Goal: Task Accomplishment & Management: Manage account settings

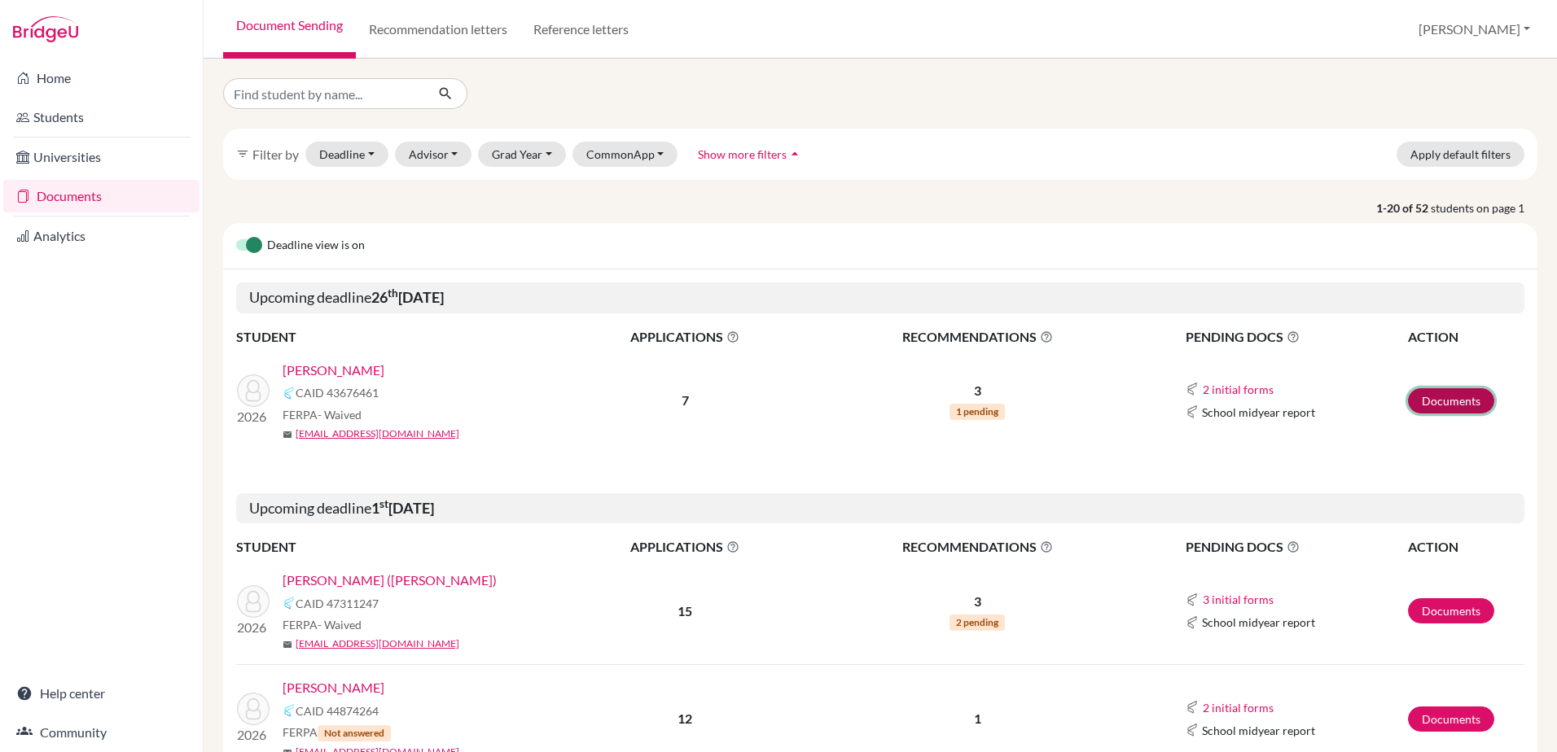
click at [1408, 405] on link "Documents" at bounding box center [1451, 400] width 86 height 25
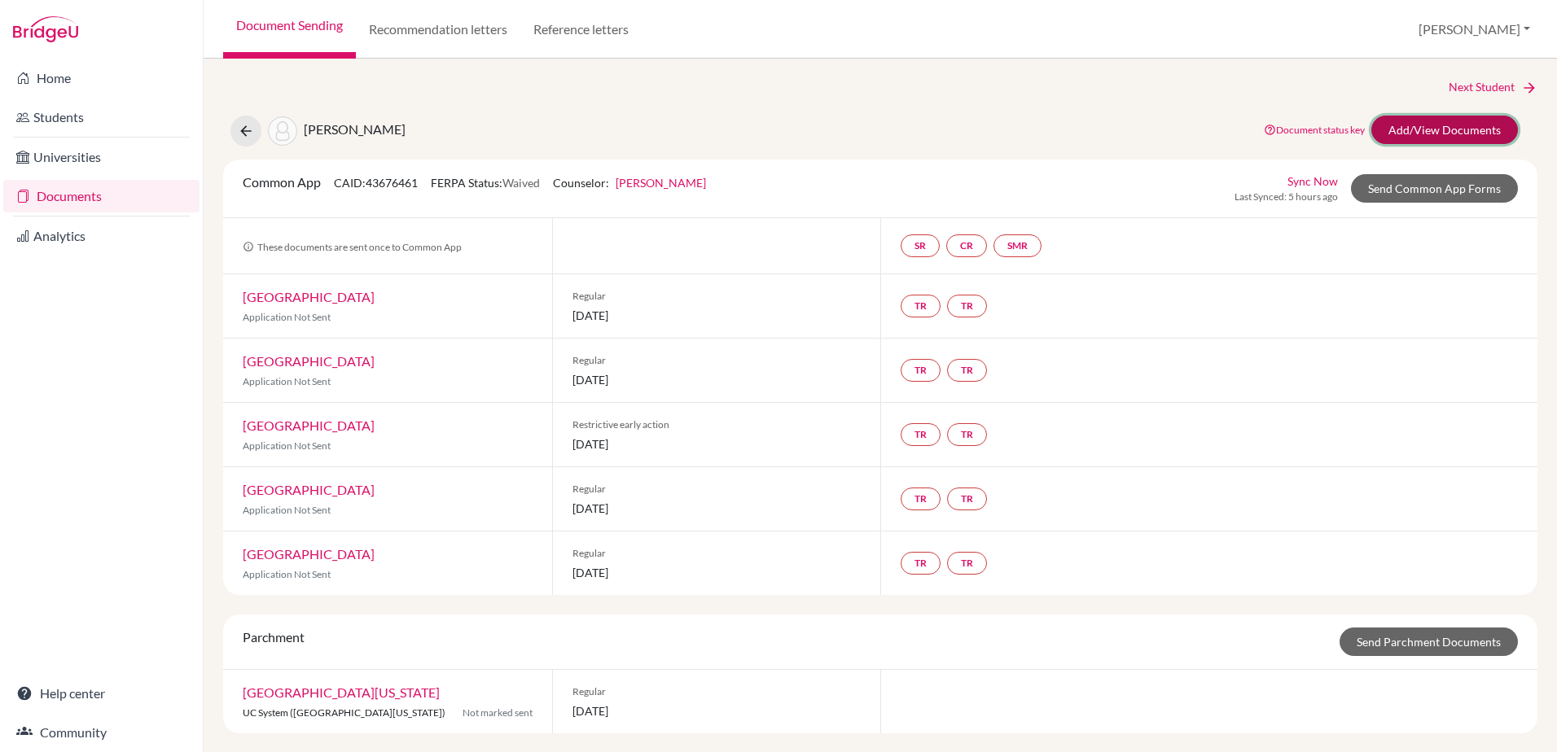
click at [1449, 134] on link "Add/View Documents" at bounding box center [1444, 130] width 147 height 28
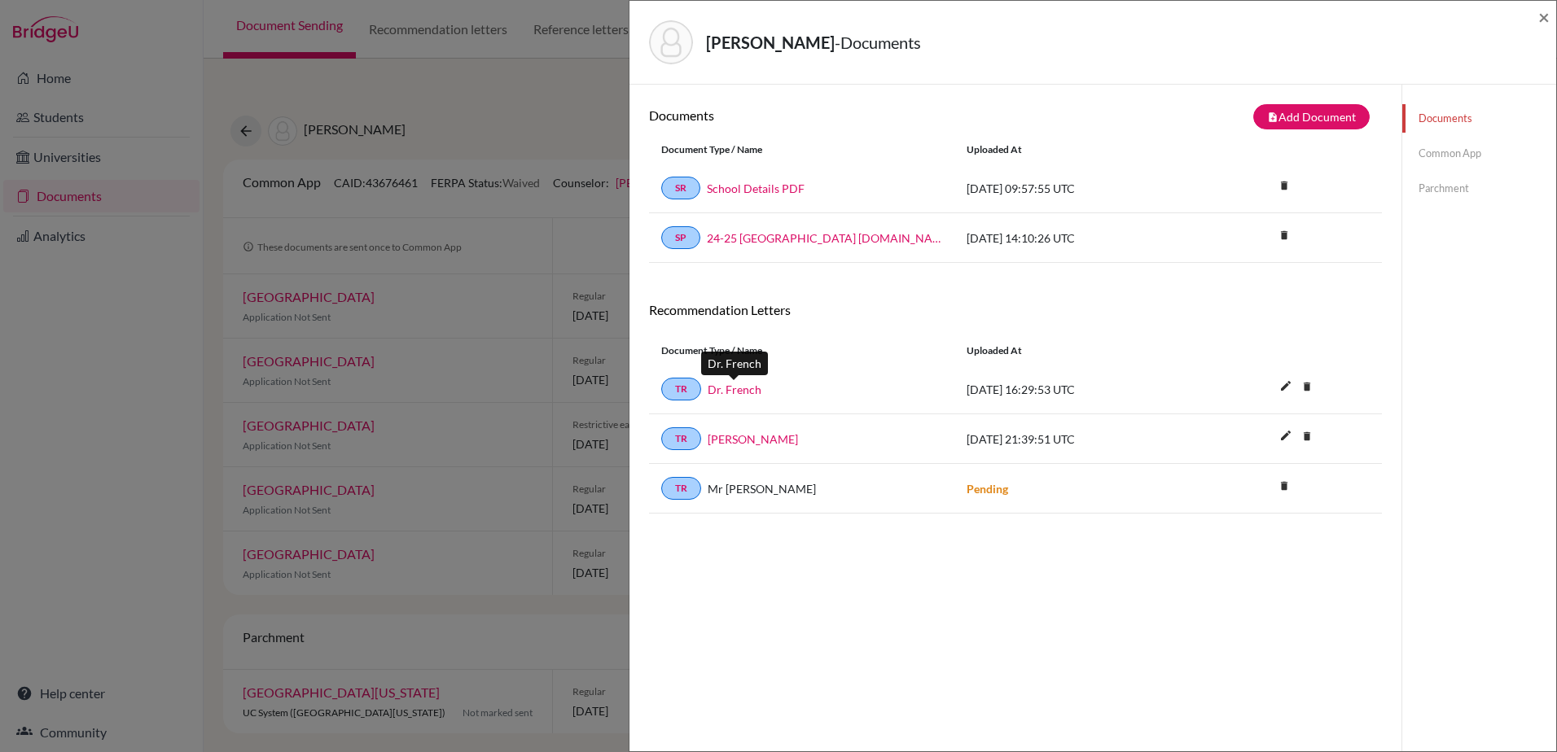
click at [732, 390] on link "Dr. French" at bounding box center [735, 389] width 54 height 17
click at [467, 234] on div "Sadasivan, Rohan - Documents × Documents note_add Add Document Document type Ch…" at bounding box center [778, 376] width 1557 height 752
click at [1551, 15] on div "Sadasivan, Rohan - Documents ×" at bounding box center [1092, 43] width 927 height 84
drag, startPoint x: 969, startPoint y: 190, endPoint x: 1116, endPoint y: 183, distance: 147.5
click at [1116, 183] on div "2024-10-21 09:57:55 UTC" at bounding box center [1076, 188] width 244 height 17
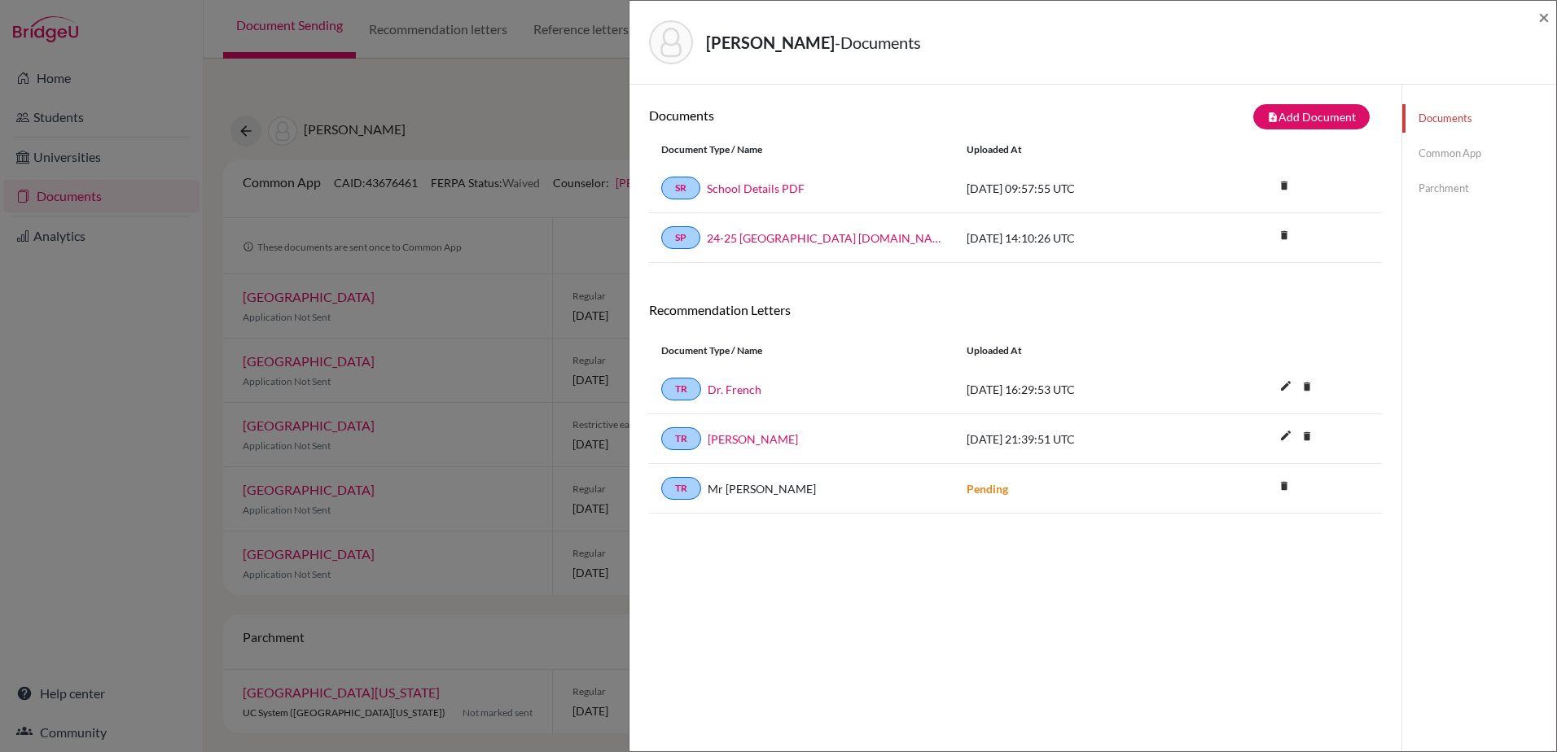
drag, startPoint x: 1116, startPoint y: 183, endPoint x: 993, endPoint y: 237, distance: 134.9
click at [993, 237] on div "2024-10-30 14:10:26 UTC" at bounding box center [1076, 238] width 244 height 17
drag, startPoint x: 956, startPoint y: 237, endPoint x: 1114, endPoint y: 230, distance: 158.1
click at [1114, 230] on div "2024-10-30 14:10:26 UTC" at bounding box center [1076, 238] width 244 height 17
drag, startPoint x: 1114, startPoint y: 230, endPoint x: 1164, endPoint y: 82, distance: 156.6
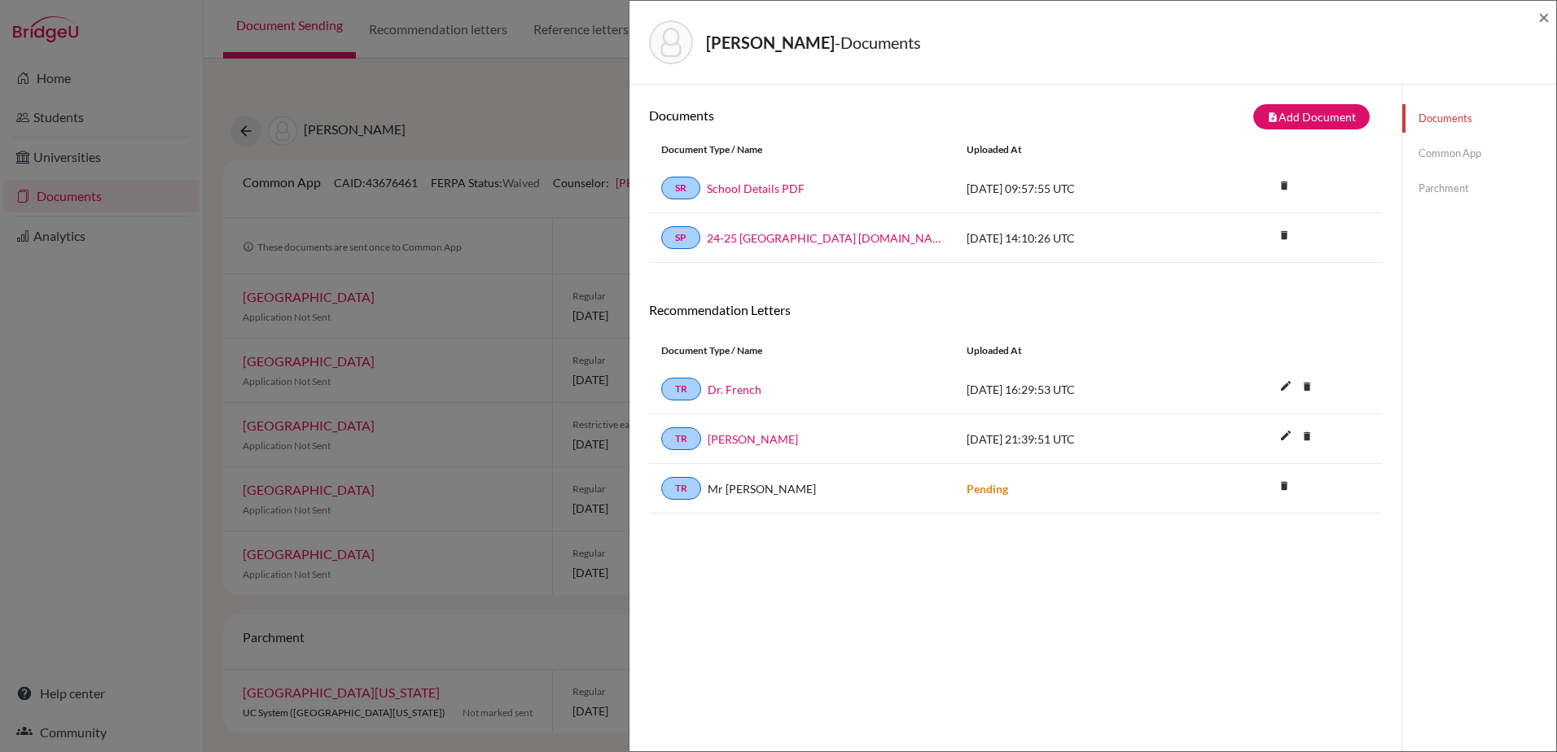
click at [1164, 82] on div "Sadasivan, Rohan - Documents ×" at bounding box center [1092, 43] width 927 height 84
click at [1538, 12] on span "×" at bounding box center [1543, 17] width 11 height 24
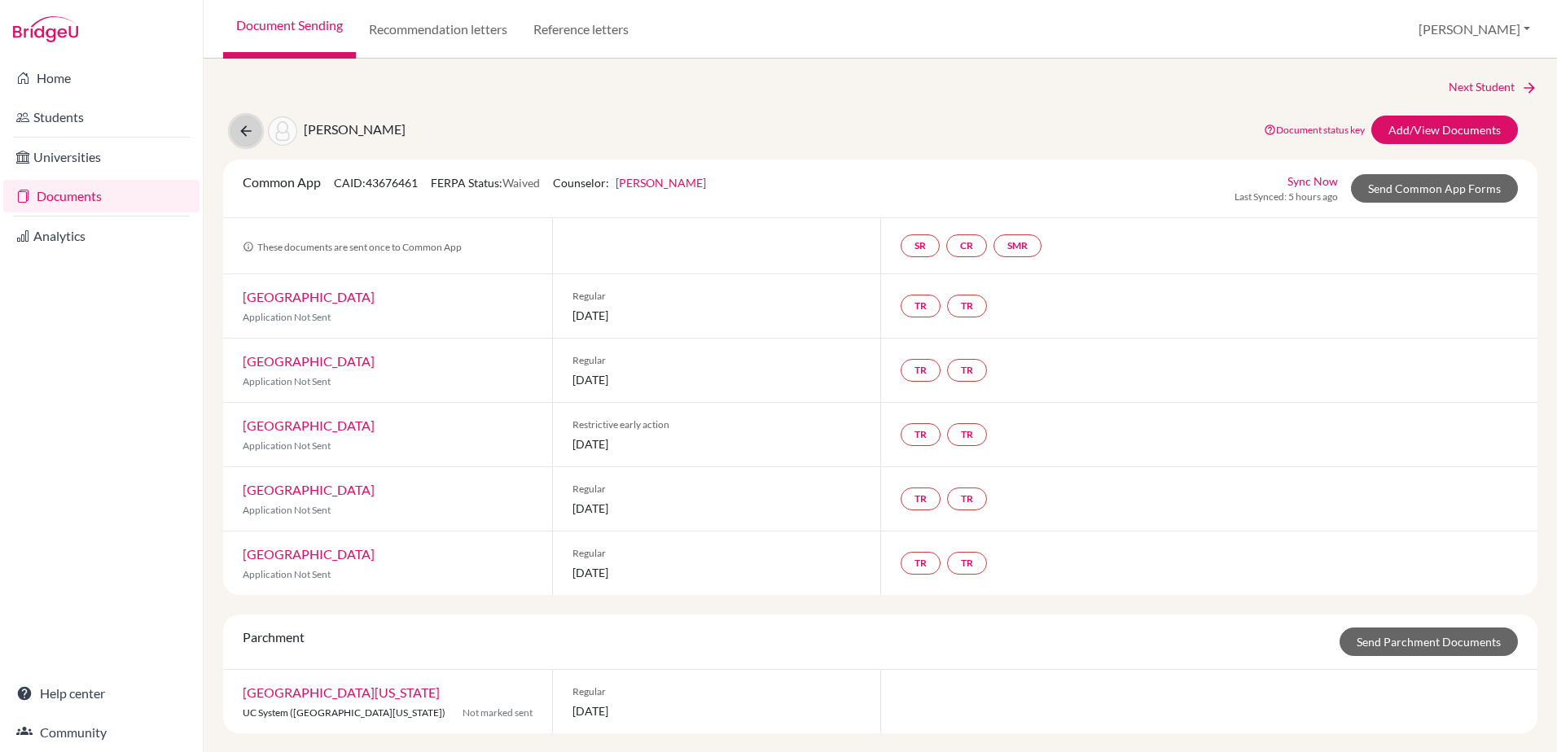
click at [242, 134] on icon at bounding box center [246, 131] width 16 height 16
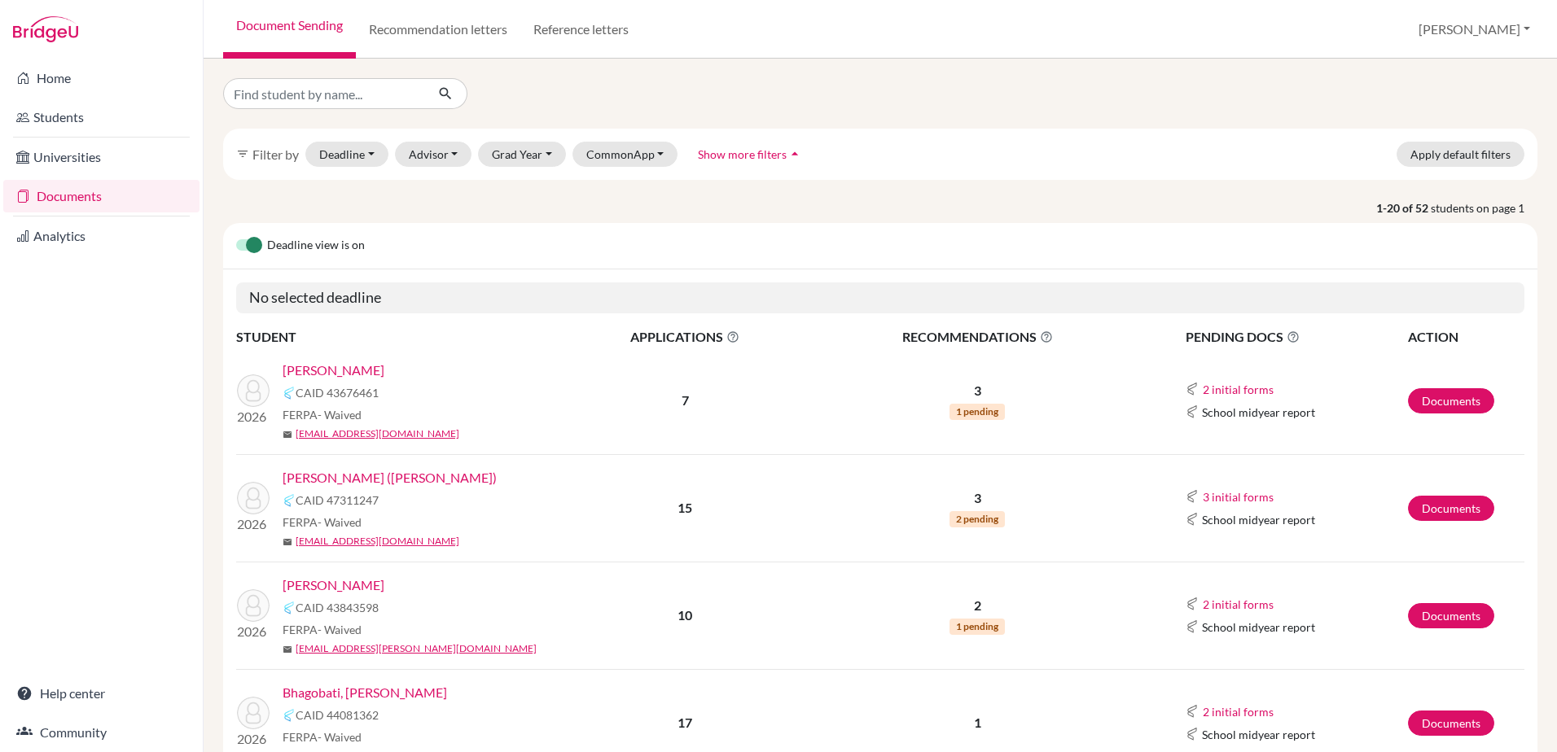
scroll to position [81, 0]
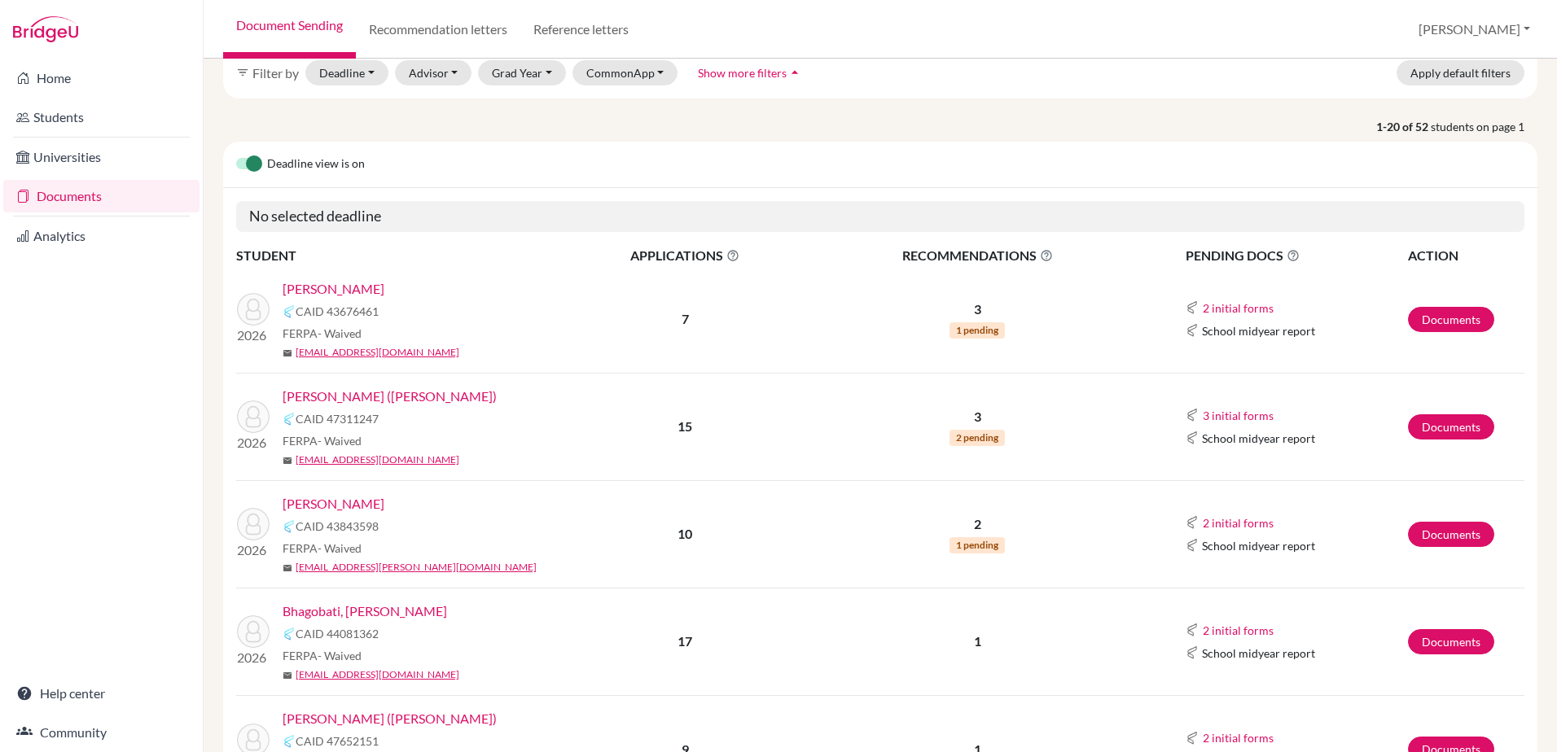
click at [236, 155] on label at bounding box center [236, 155] width 0 height 0
click at [249, 162] on input "checkbox" at bounding box center [242, 163] width 13 height 16
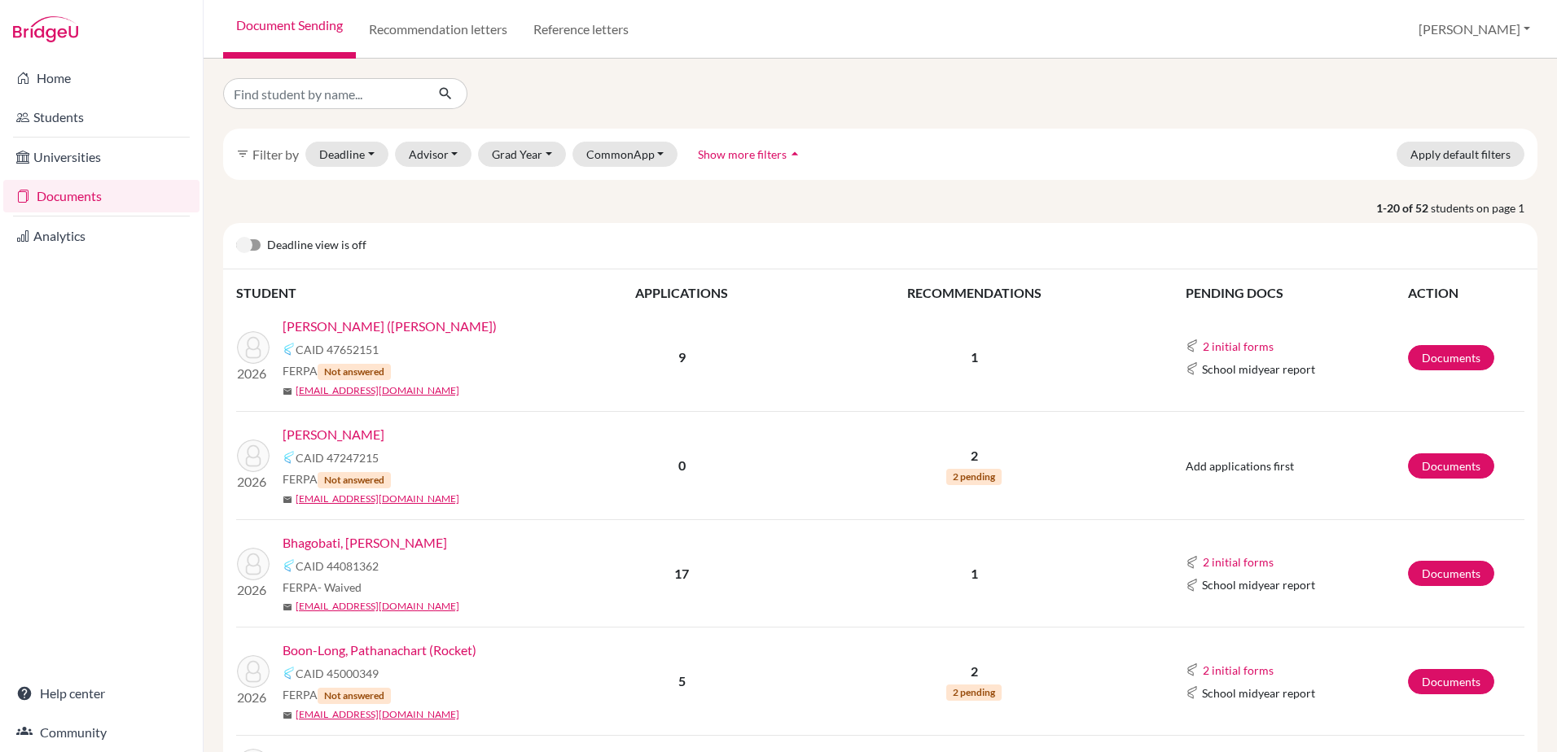
click at [236, 236] on label at bounding box center [236, 236] width 0 height 0
click at [249, 247] on input "checkbox" at bounding box center [242, 244] width 13 height 16
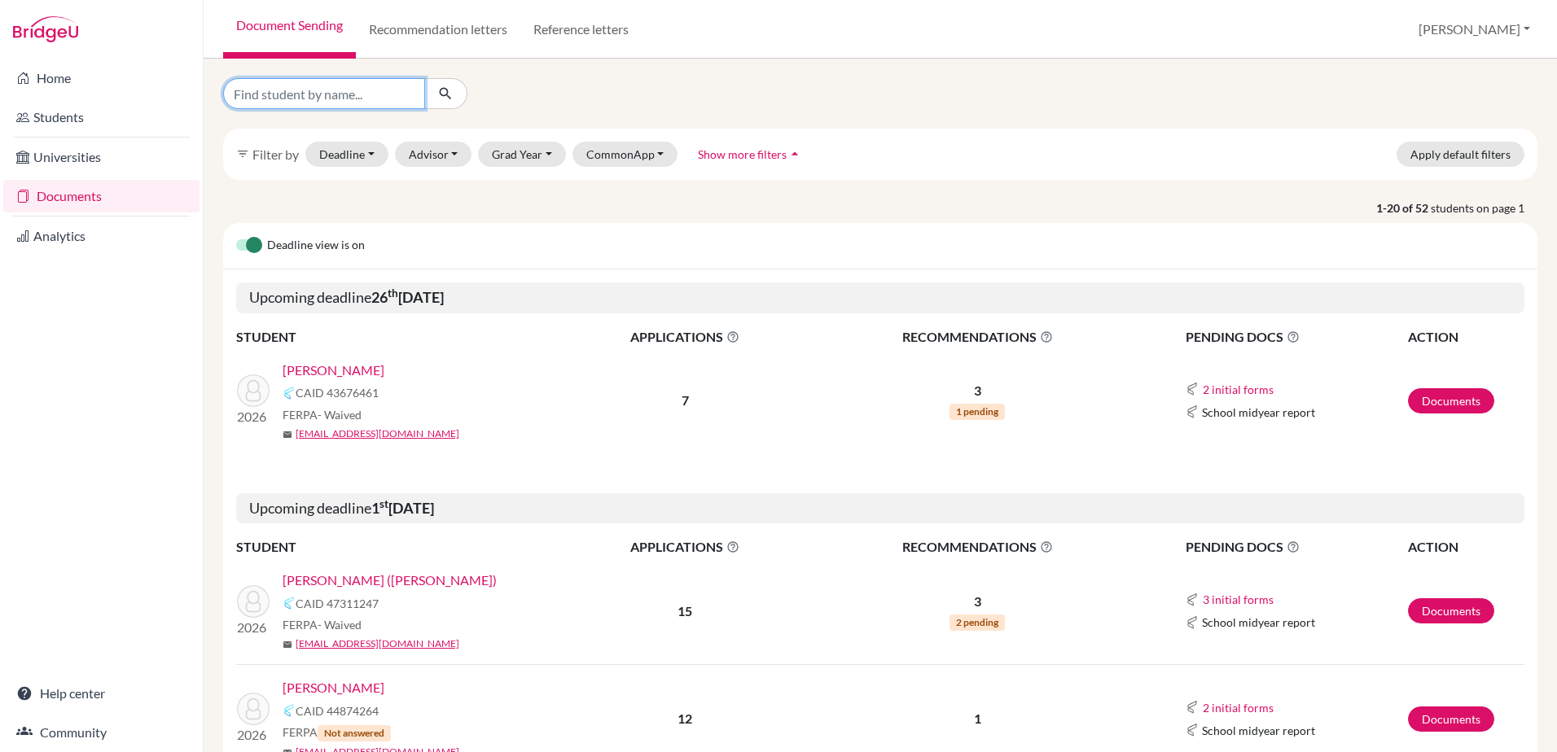
click at [366, 102] on input "Find student by name..." at bounding box center [324, 93] width 202 height 31
type input "lam"
click button "submit" at bounding box center [445, 93] width 43 height 31
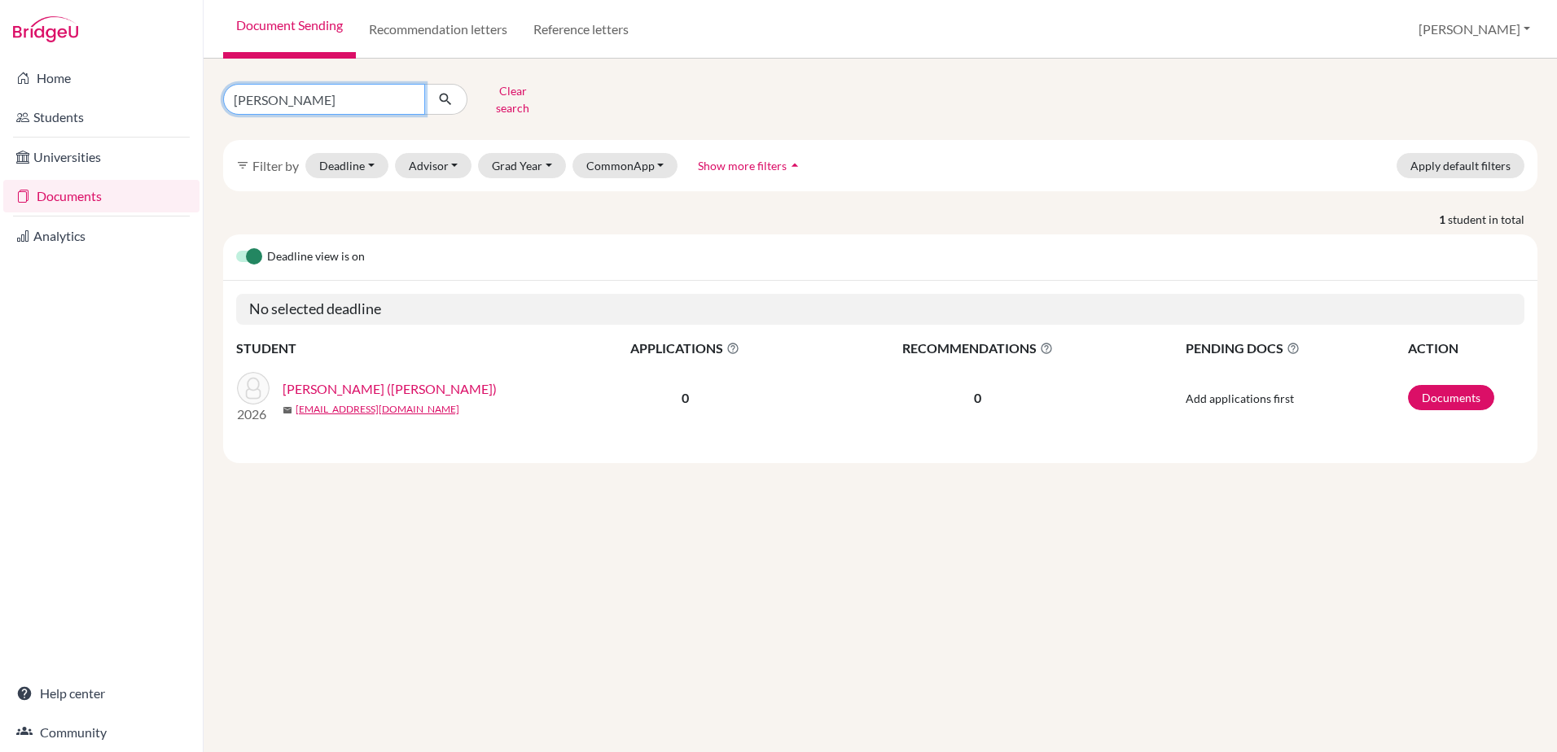
drag, startPoint x: 293, startPoint y: 94, endPoint x: 231, endPoint y: 99, distance: 62.1
click at [231, 99] on input "lam" at bounding box center [324, 99] width 202 height 31
type input "arnold"
click button "submit" at bounding box center [445, 99] width 43 height 31
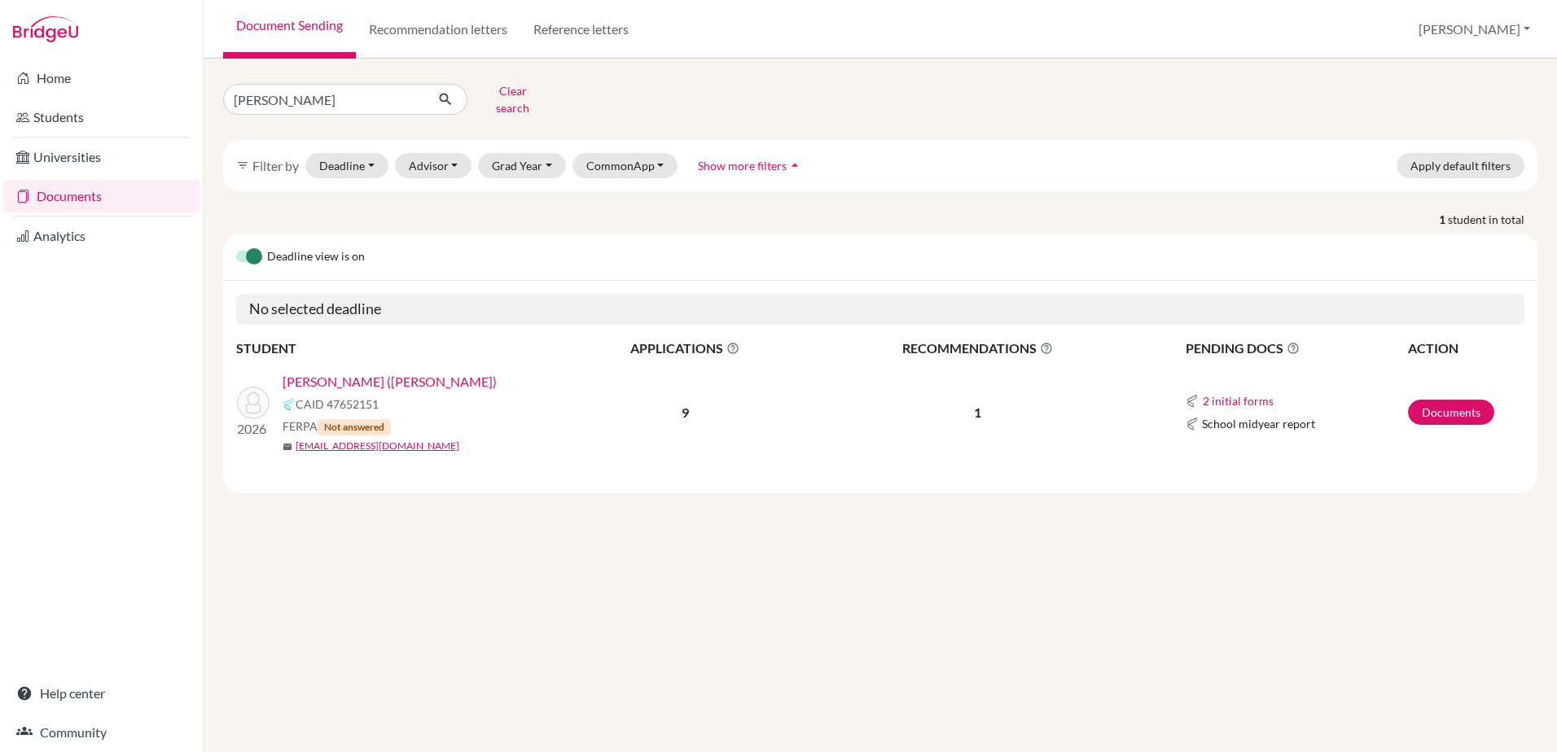
click at [396, 375] on link "Arnold, Maximillian (Max)" at bounding box center [390, 382] width 214 height 20
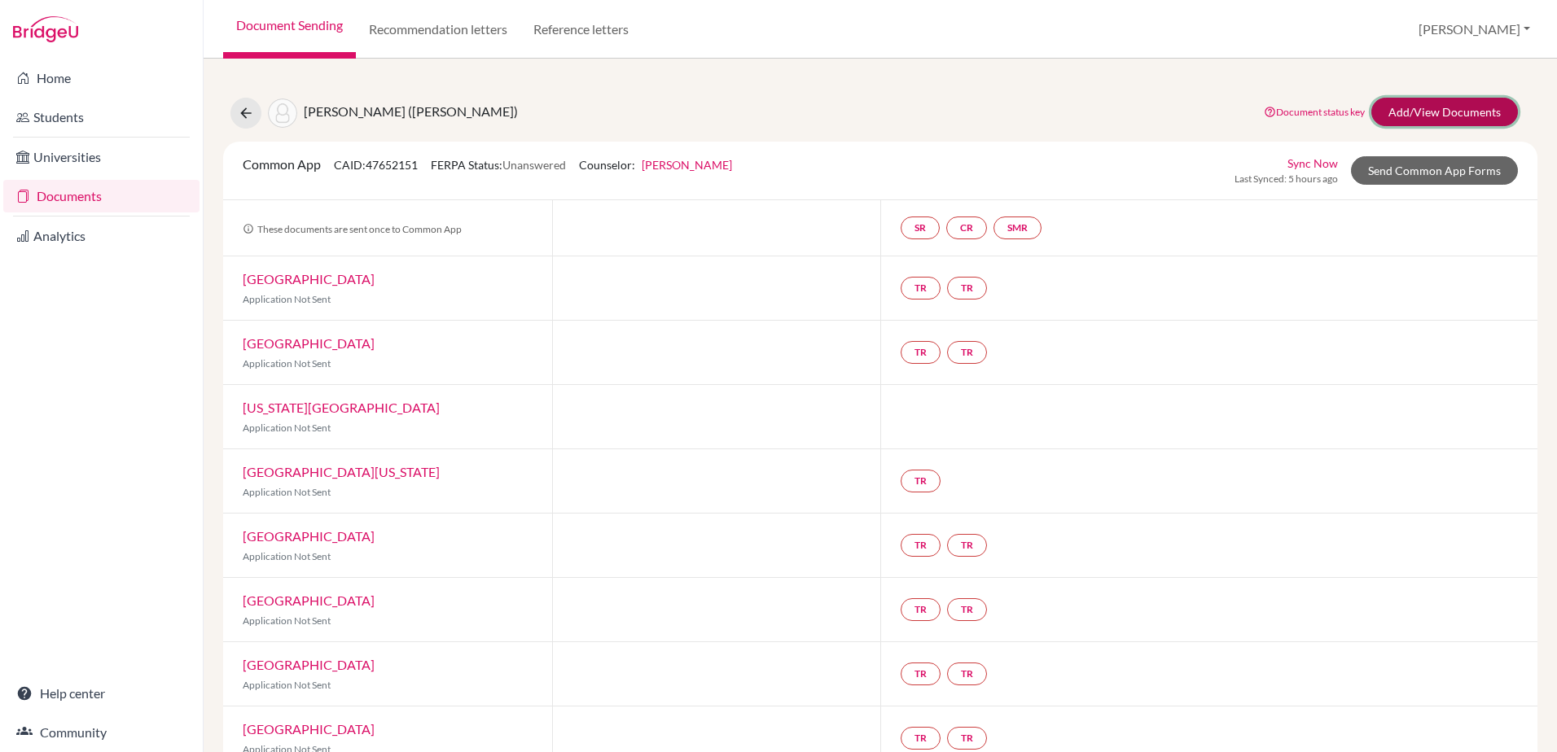
click at [1438, 111] on link "Add/View Documents" at bounding box center [1444, 112] width 147 height 28
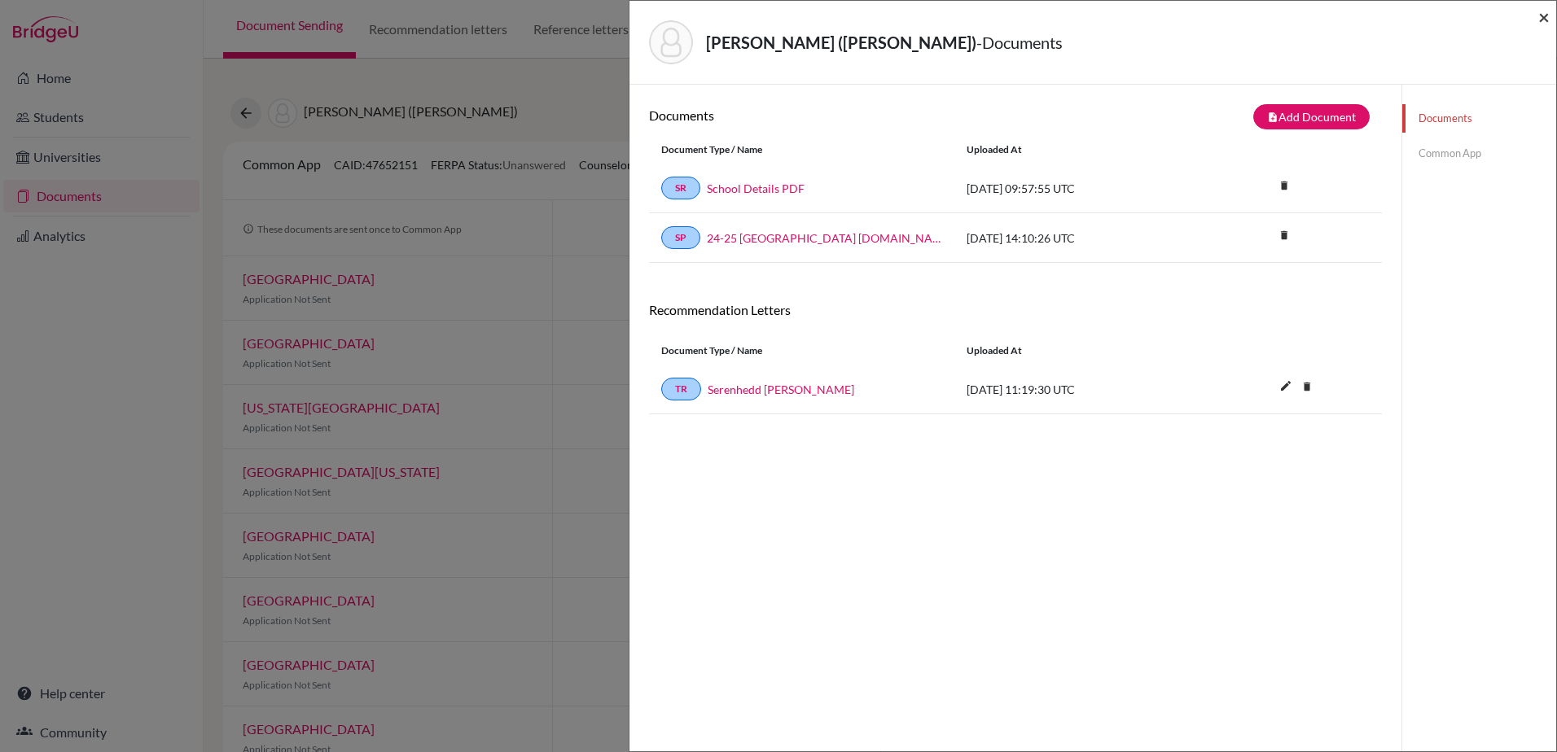
click at [1544, 17] on span "×" at bounding box center [1543, 17] width 11 height 24
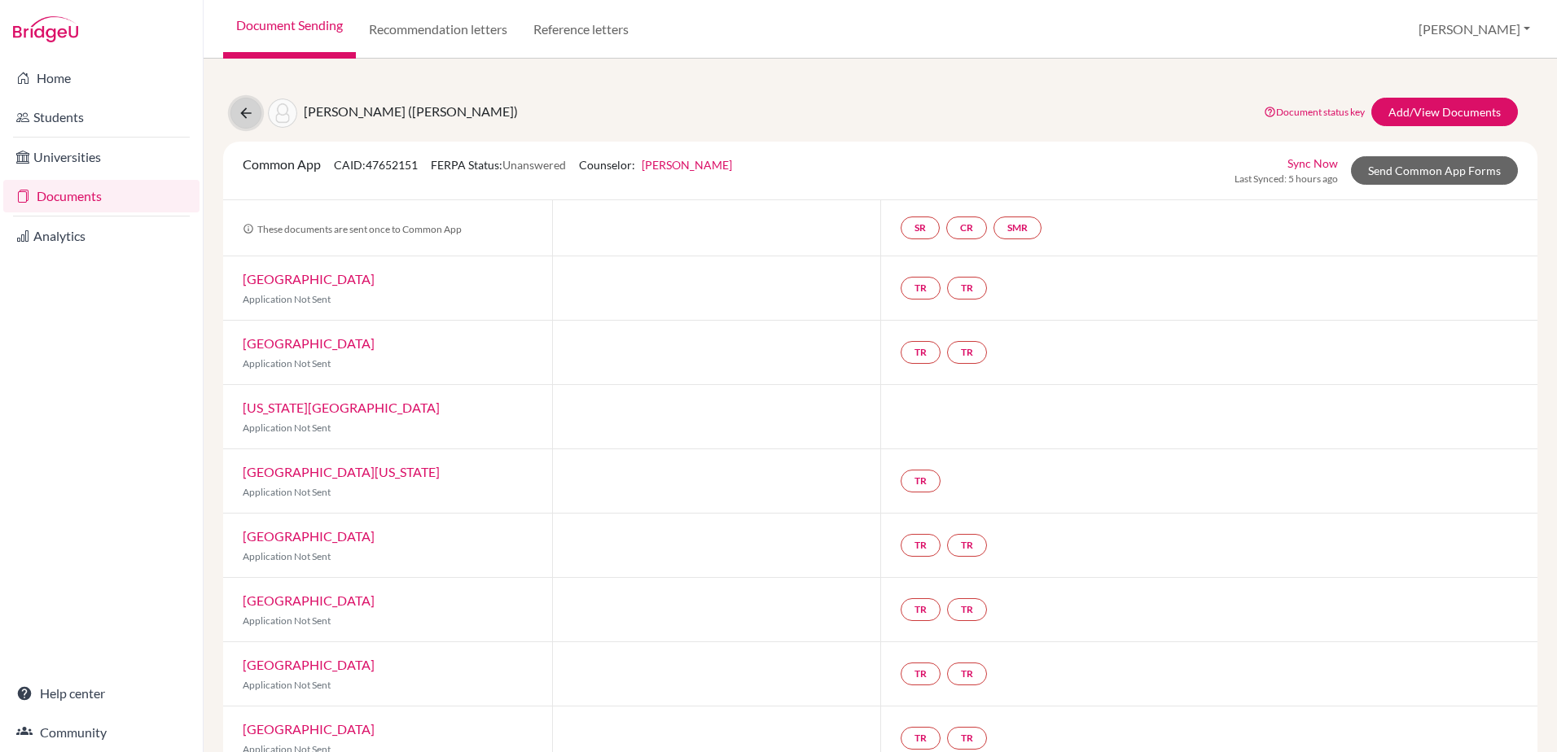
click at [250, 116] on icon at bounding box center [246, 113] width 16 height 16
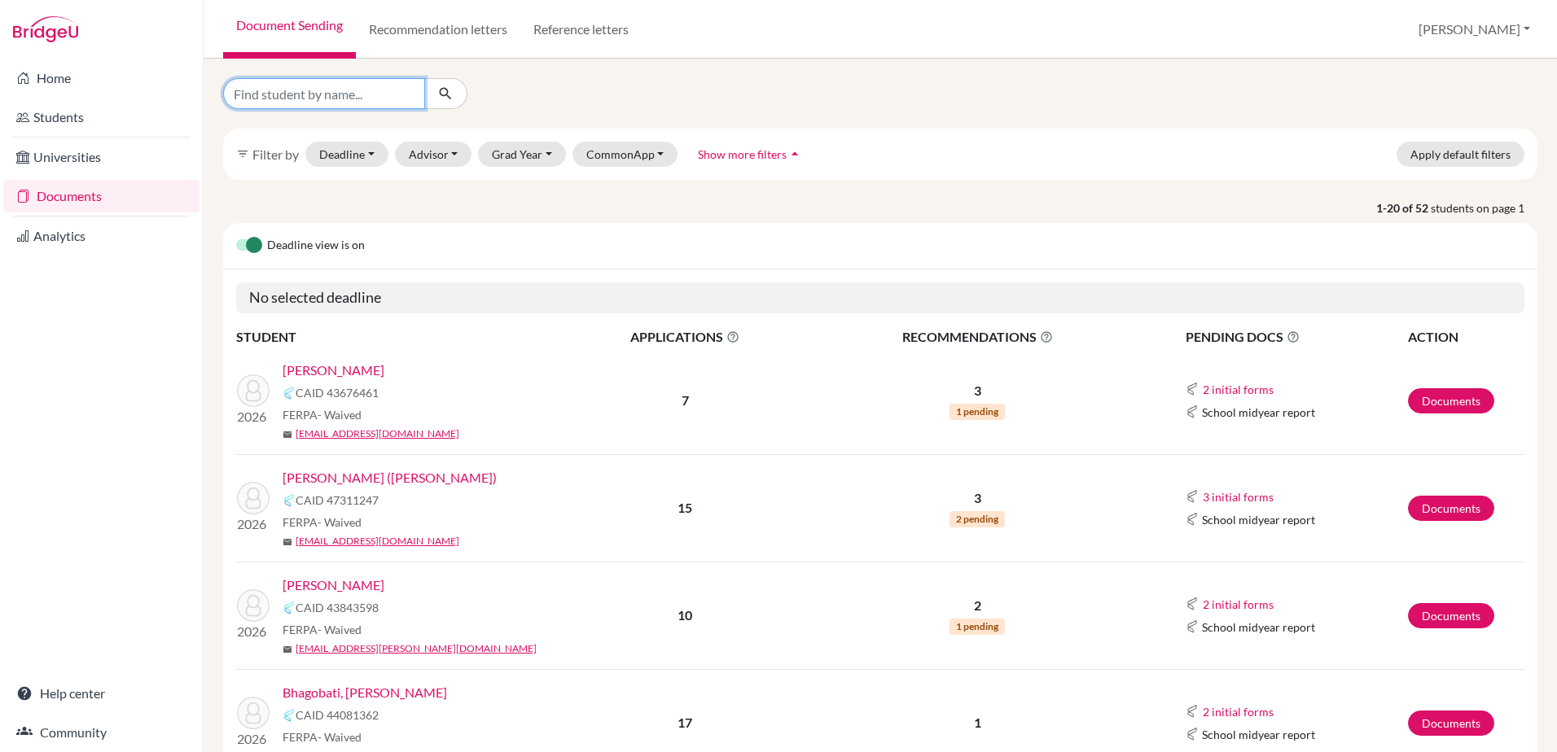
click at [313, 91] on input "Find student by name..." at bounding box center [324, 93] width 202 height 31
type input "chiang"
click button "submit" at bounding box center [445, 93] width 43 height 31
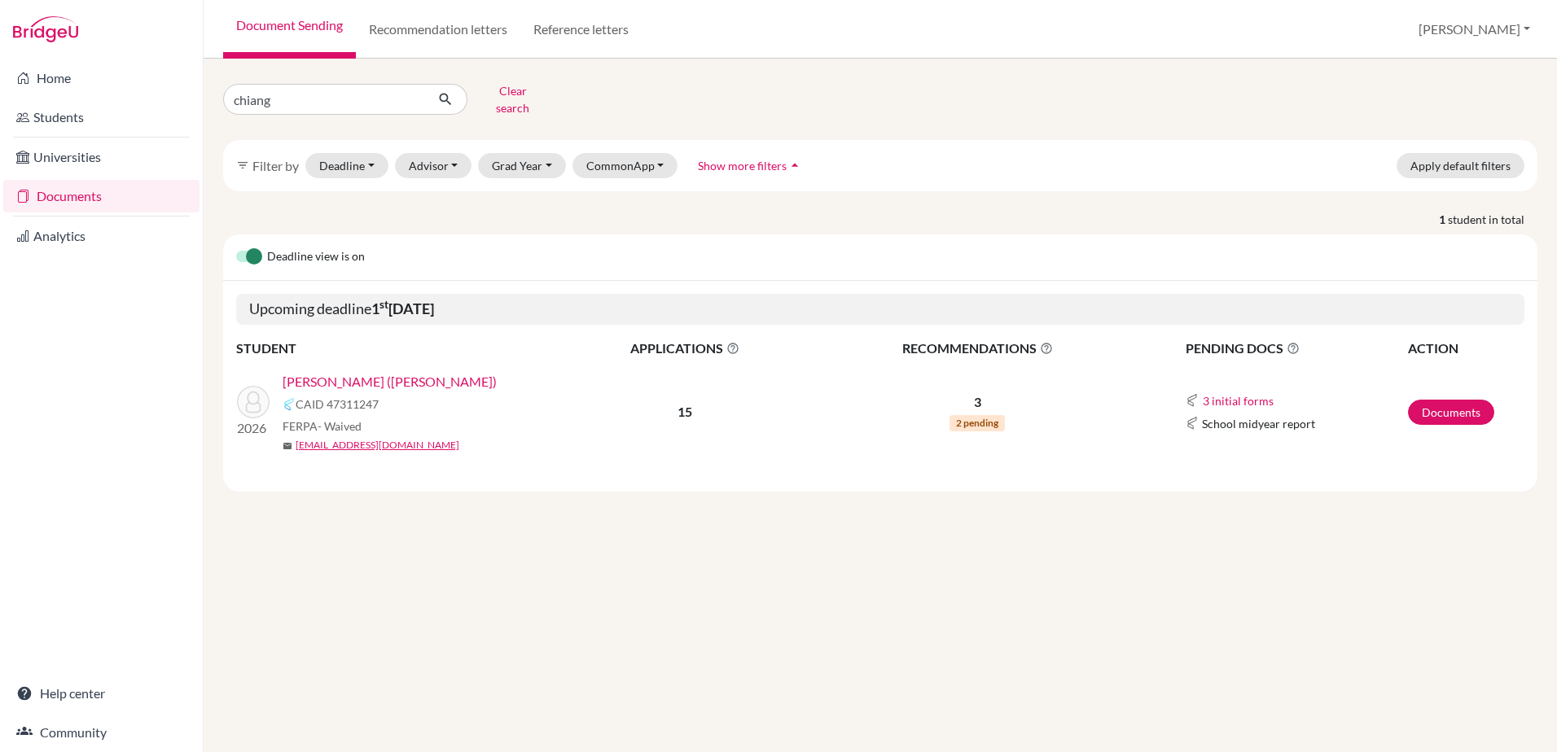
click at [392, 372] on link "Chiang, Mao-Cheng (Jason)" at bounding box center [390, 382] width 214 height 20
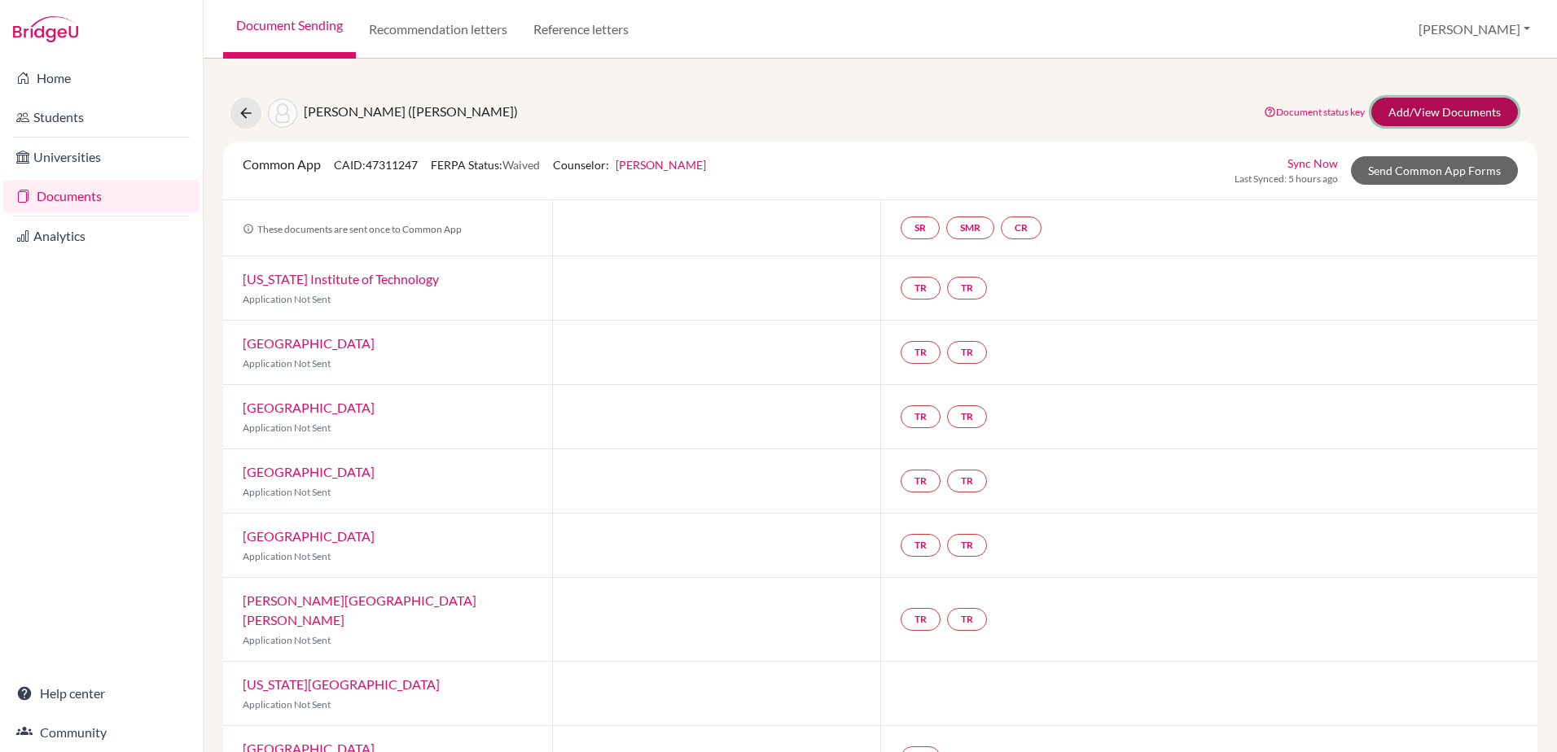
click at [1415, 105] on link "Add/View Documents" at bounding box center [1444, 112] width 147 height 28
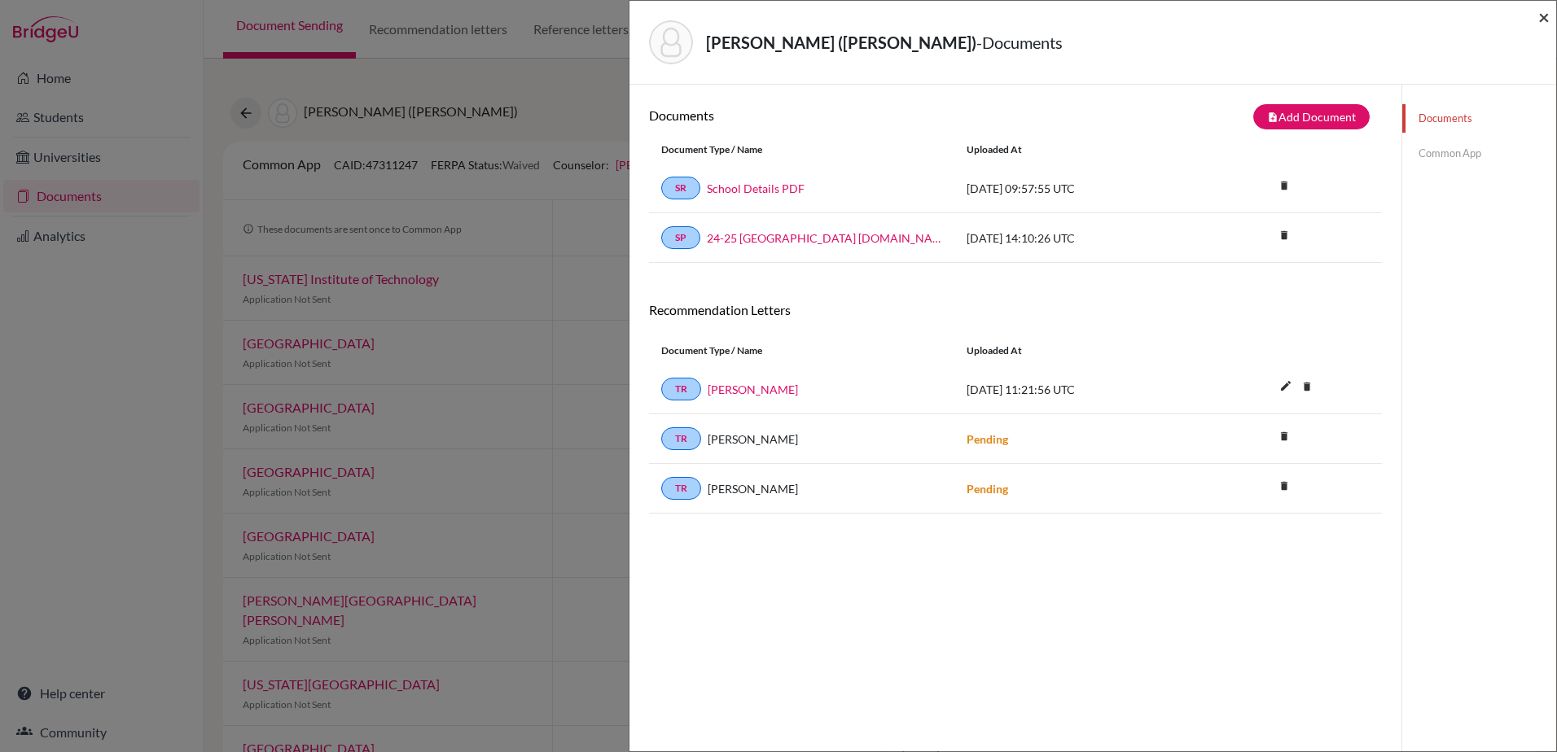
click at [1545, 18] on span "×" at bounding box center [1543, 17] width 11 height 24
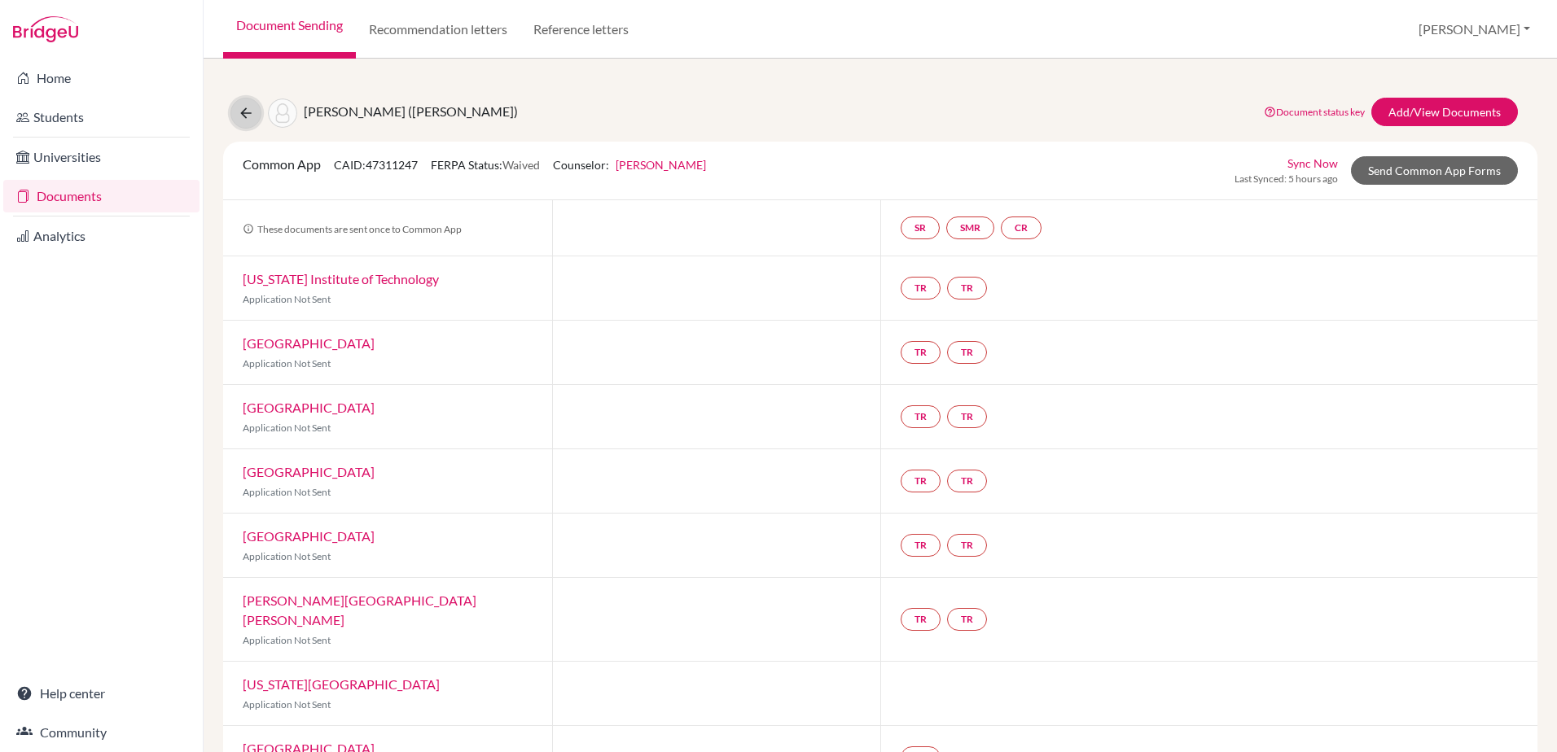
click at [246, 100] on button at bounding box center [245, 113] width 31 height 31
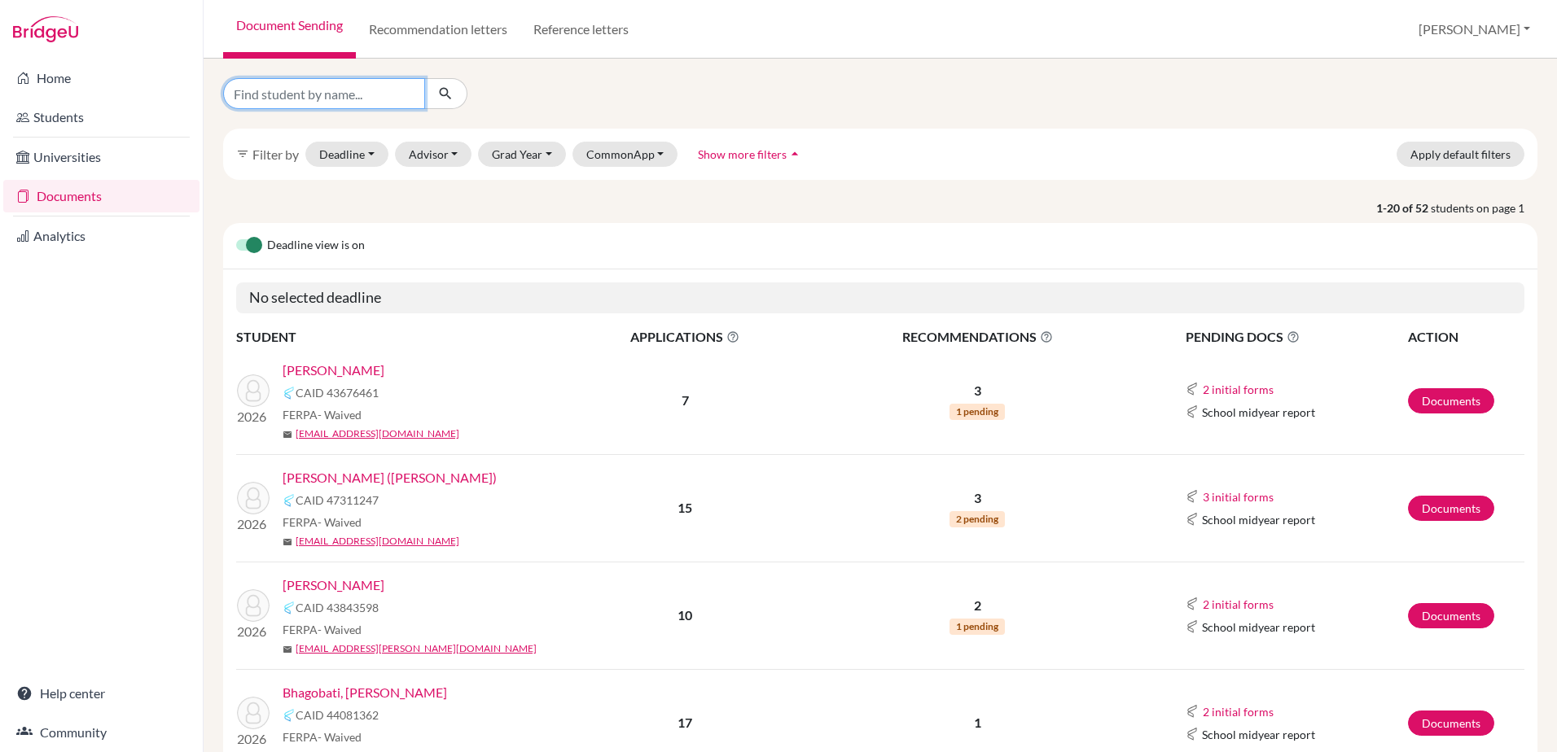
click at [313, 101] on input "Find student by name..." at bounding box center [324, 93] width 202 height 31
click at [420, 93] on input "Find student by name..." at bounding box center [324, 93] width 202 height 31
type input "craft"
click button "submit" at bounding box center [445, 93] width 43 height 31
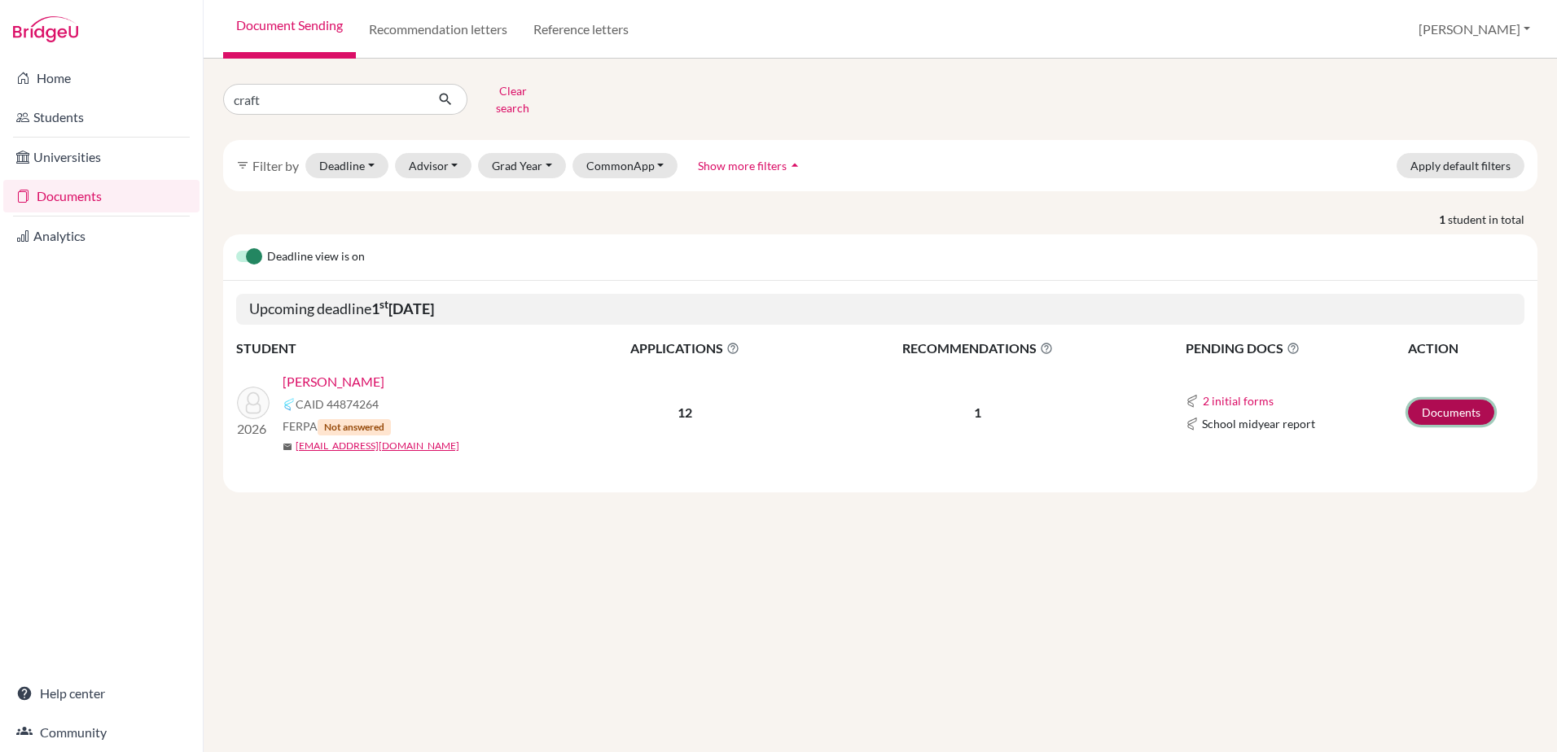
click at [1476, 402] on link "Documents" at bounding box center [1451, 412] width 86 height 25
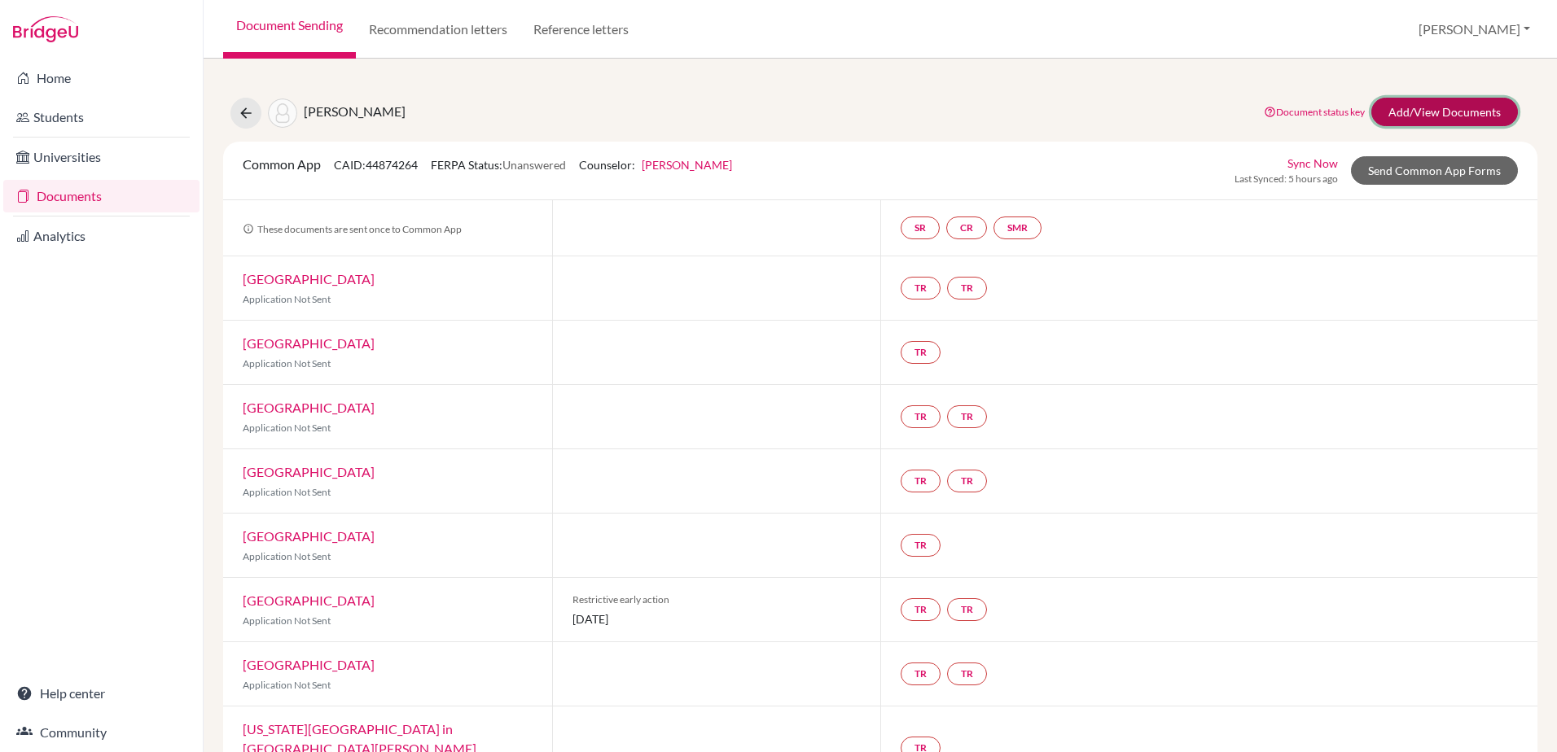
click at [1411, 117] on link "Add/View Documents" at bounding box center [1444, 112] width 147 height 28
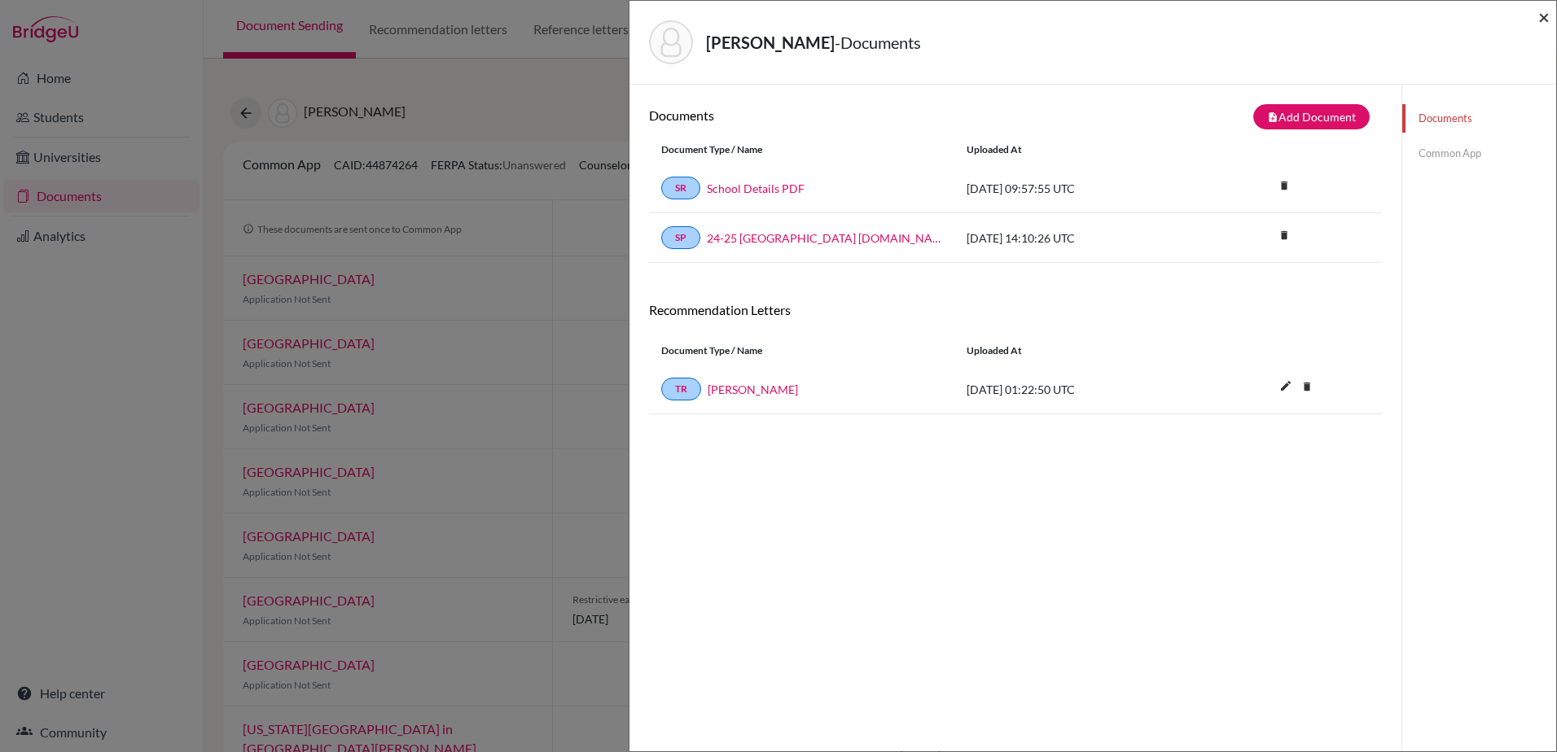
drag, startPoint x: 1544, startPoint y: 17, endPoint x: 1536, endPoint y: 15, distance: 8.3
click at [1544, 17] on span "×" at bounding box center [1543, 17] width 11 height 24
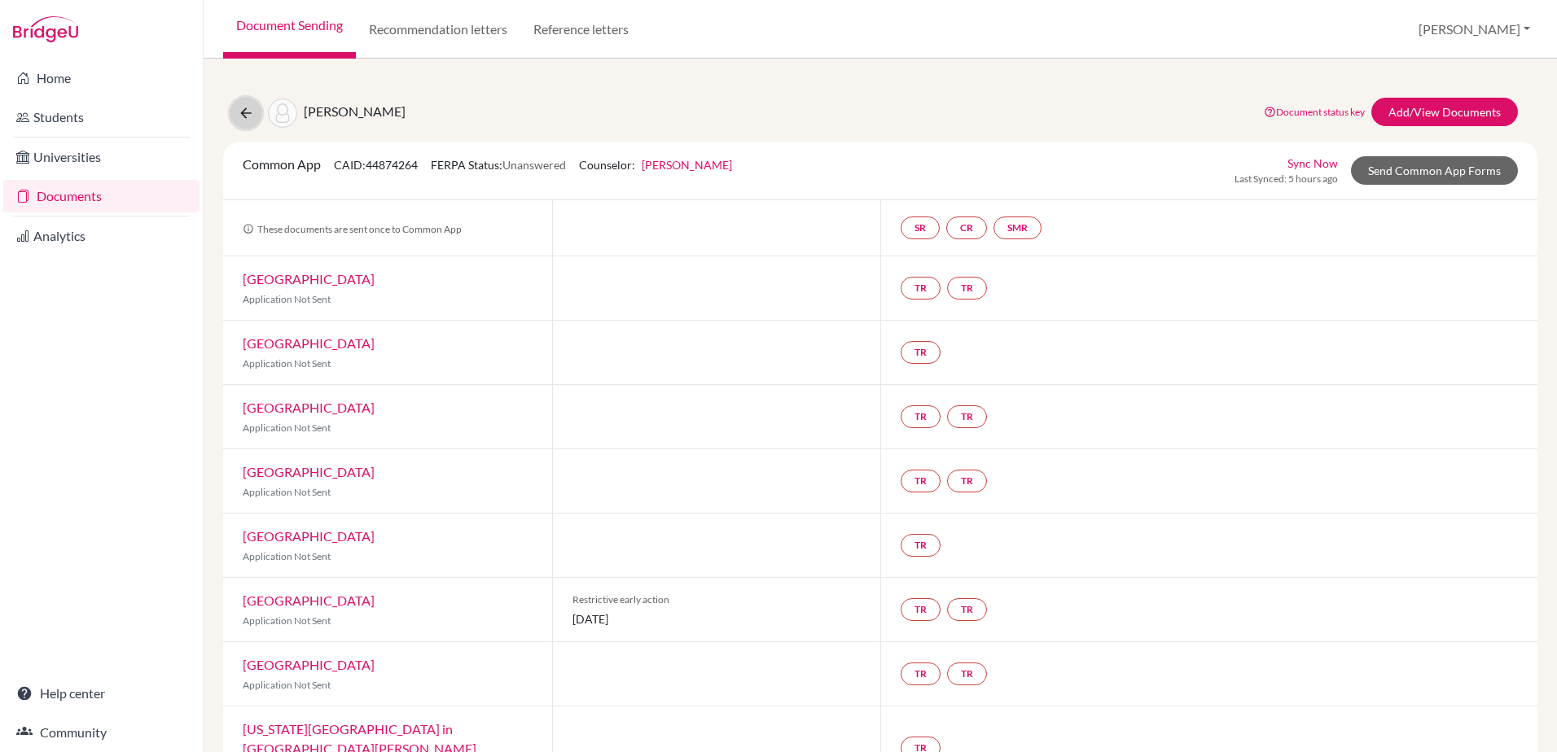
click at [240, 116] on icon at bounding box center [246, 113] width 16 height 16
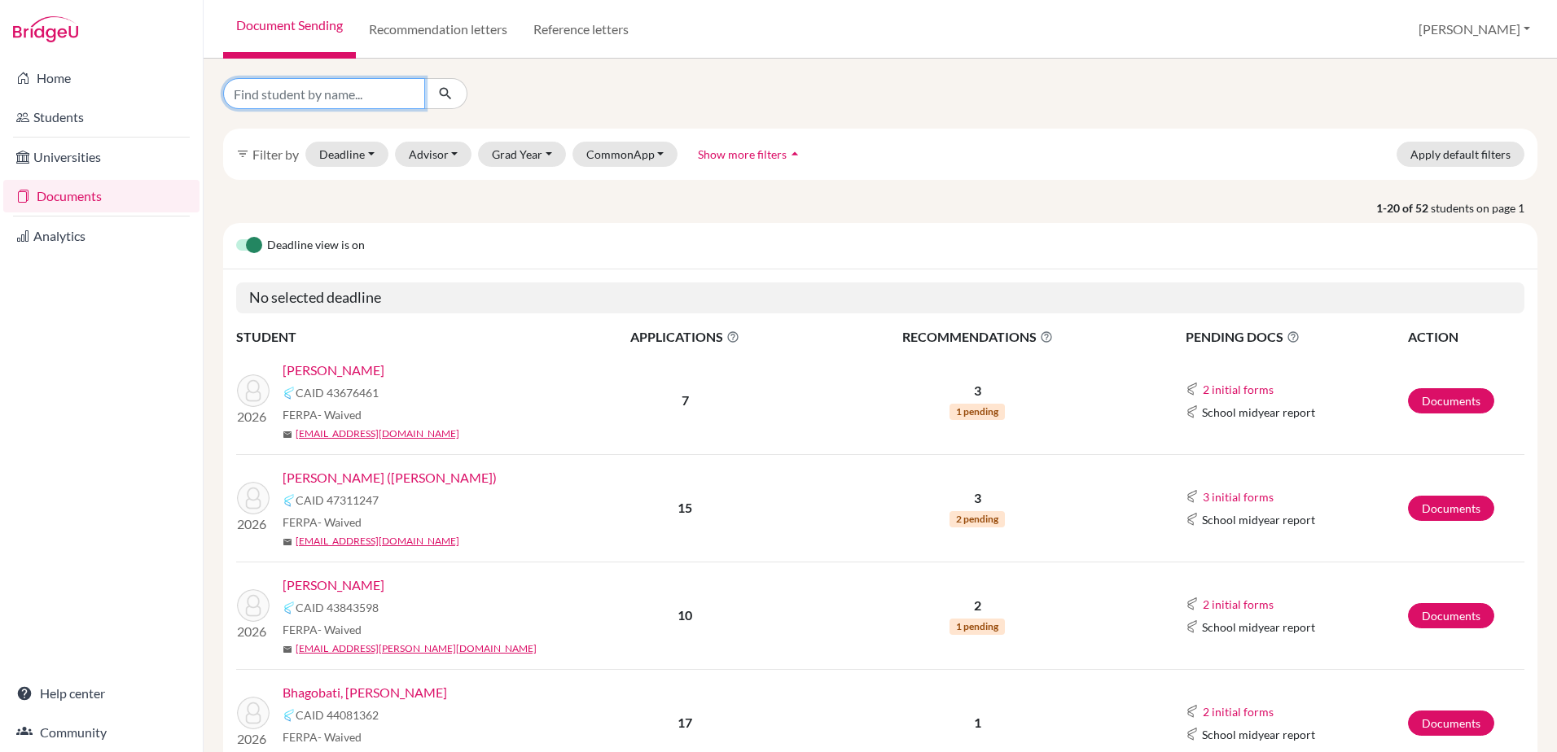
click at [327, 88] on input "Find student by name..." at bounding box center [324, 93] width 202 height 31
type input "edwards"
click button "submit" at bounding box center [445, 93] width 43 height 31
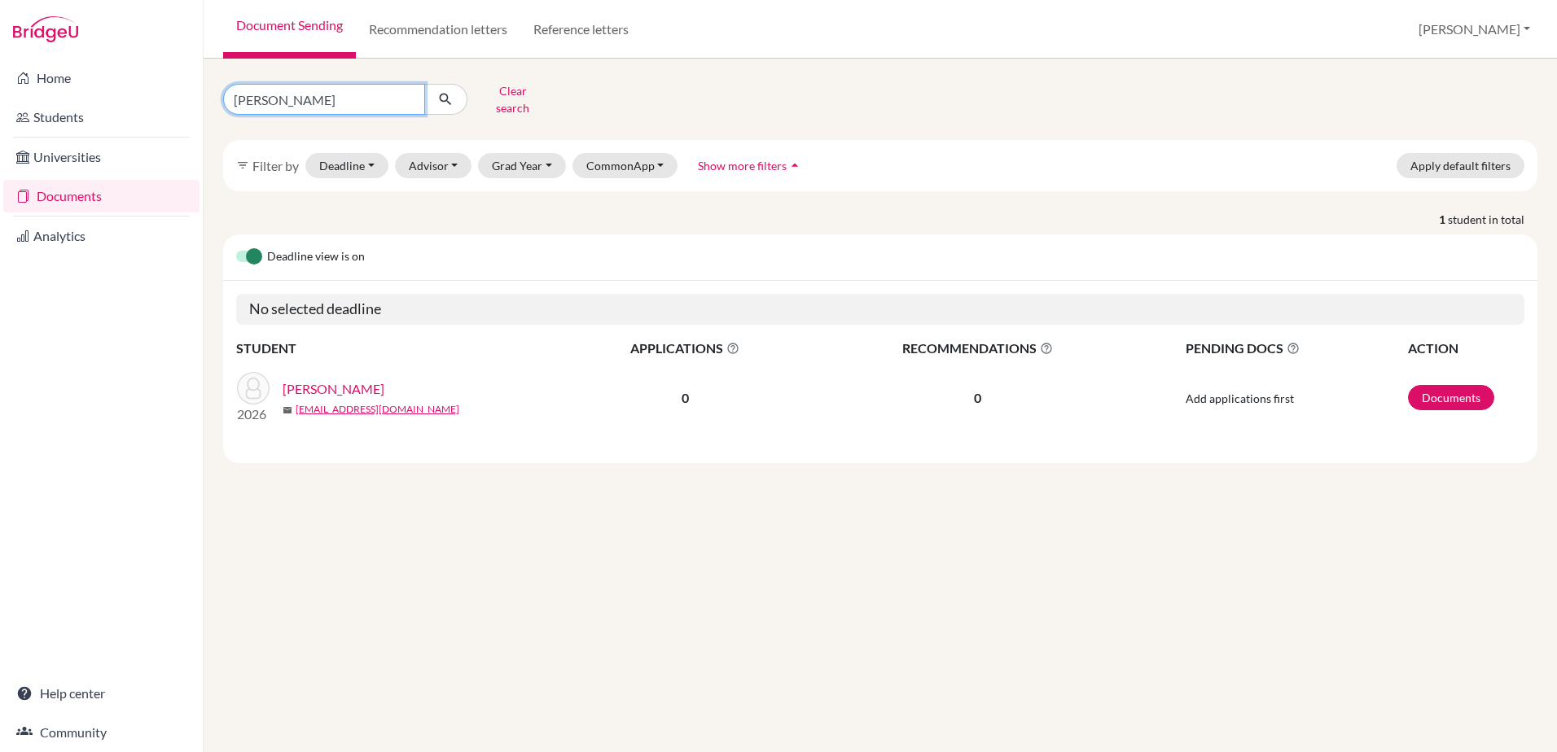
drag, startPoint x: 292, startPoint y: 101, endPoint x: 104, endPoint y: 94, distance: 188.2
click at [104, 94] on div "Home Students Universities Documents Analytics Help center Community Document S…" at bounding box center [778, 376] width 1557 height 752
type input "li"
click button "submit" at bounding box center [445, 99] width 43 height 31
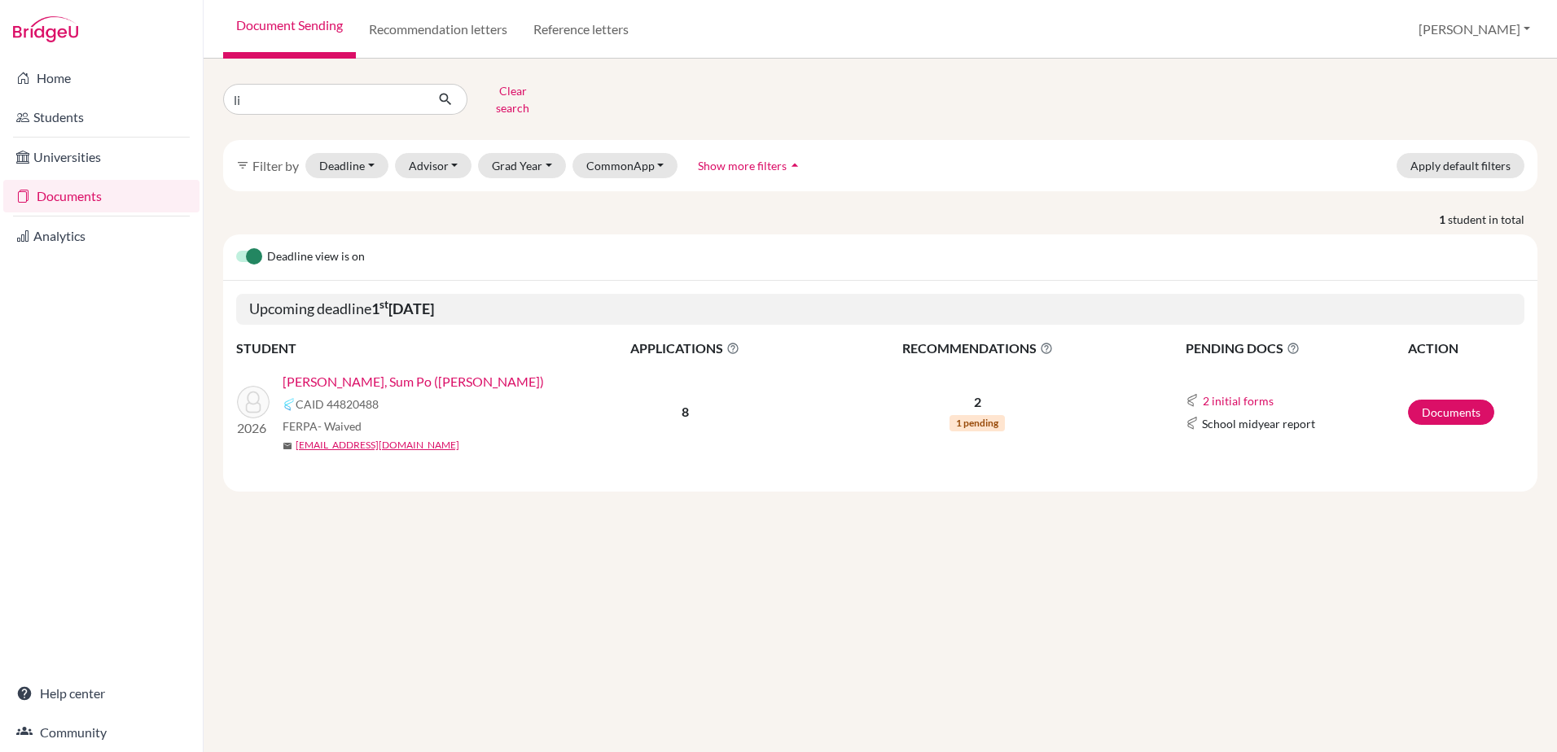
click at [359, 372] on link "Li, Sum Po (Asher)" at bounding box center [413, 382] width 261 height 20
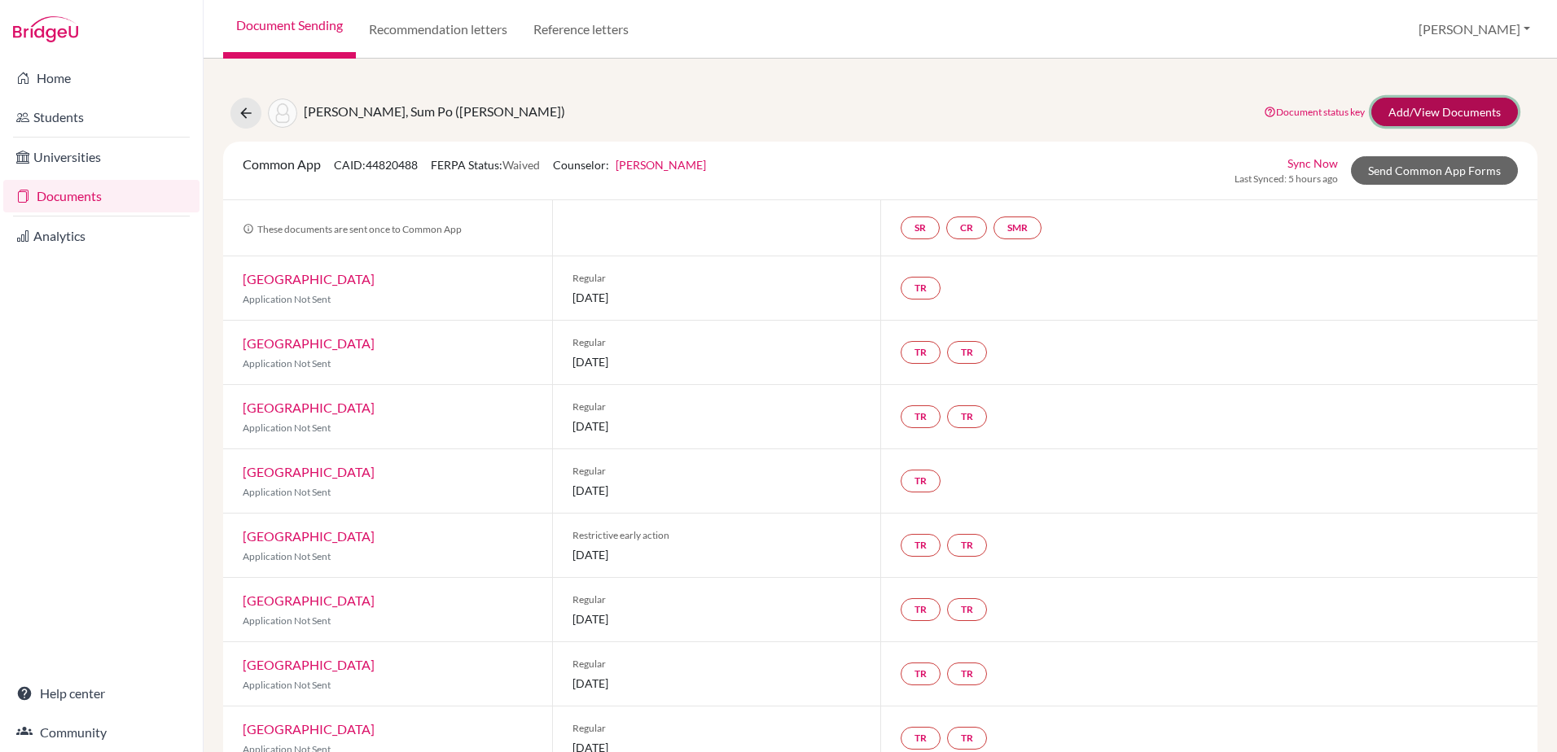
click at [1448, 116] on link "Add/View Documents" at bounding box center [1444, 112] width 147 height 28
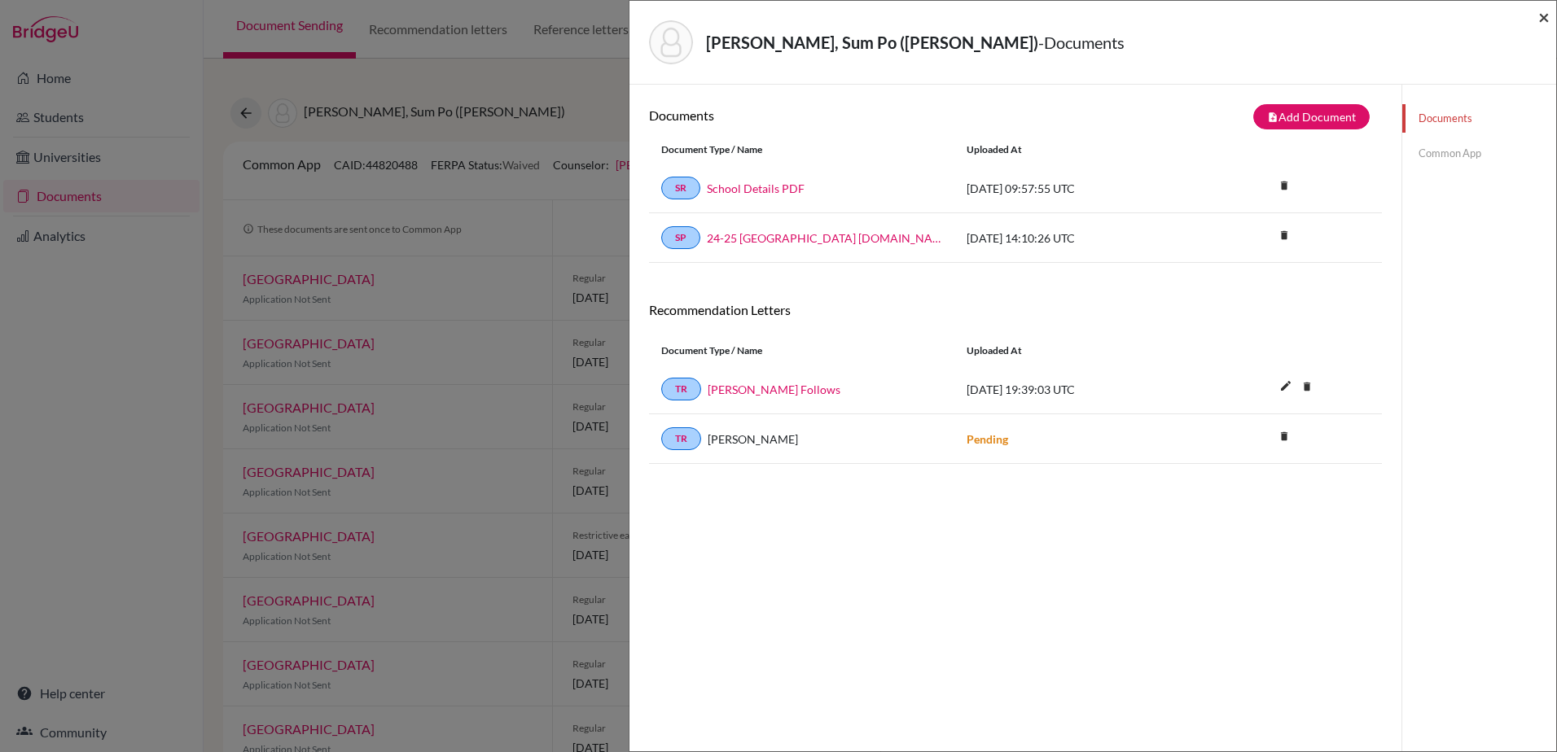
click at [1545, 20] on span "×" at bounding box center [1543, 17] width 11 height 24
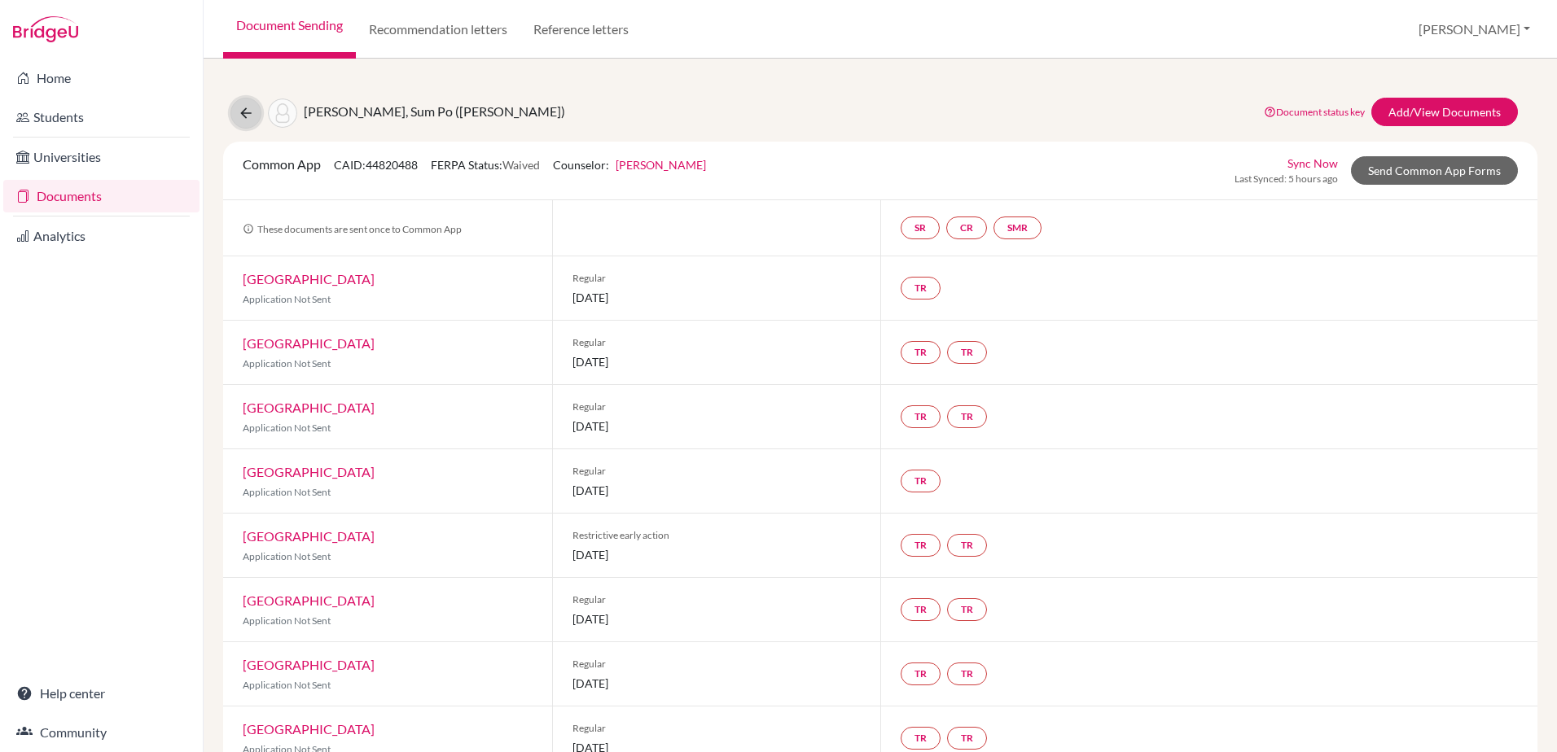
click at [239, 110] on icon at bounding box center [246, 113] width 16 height 16
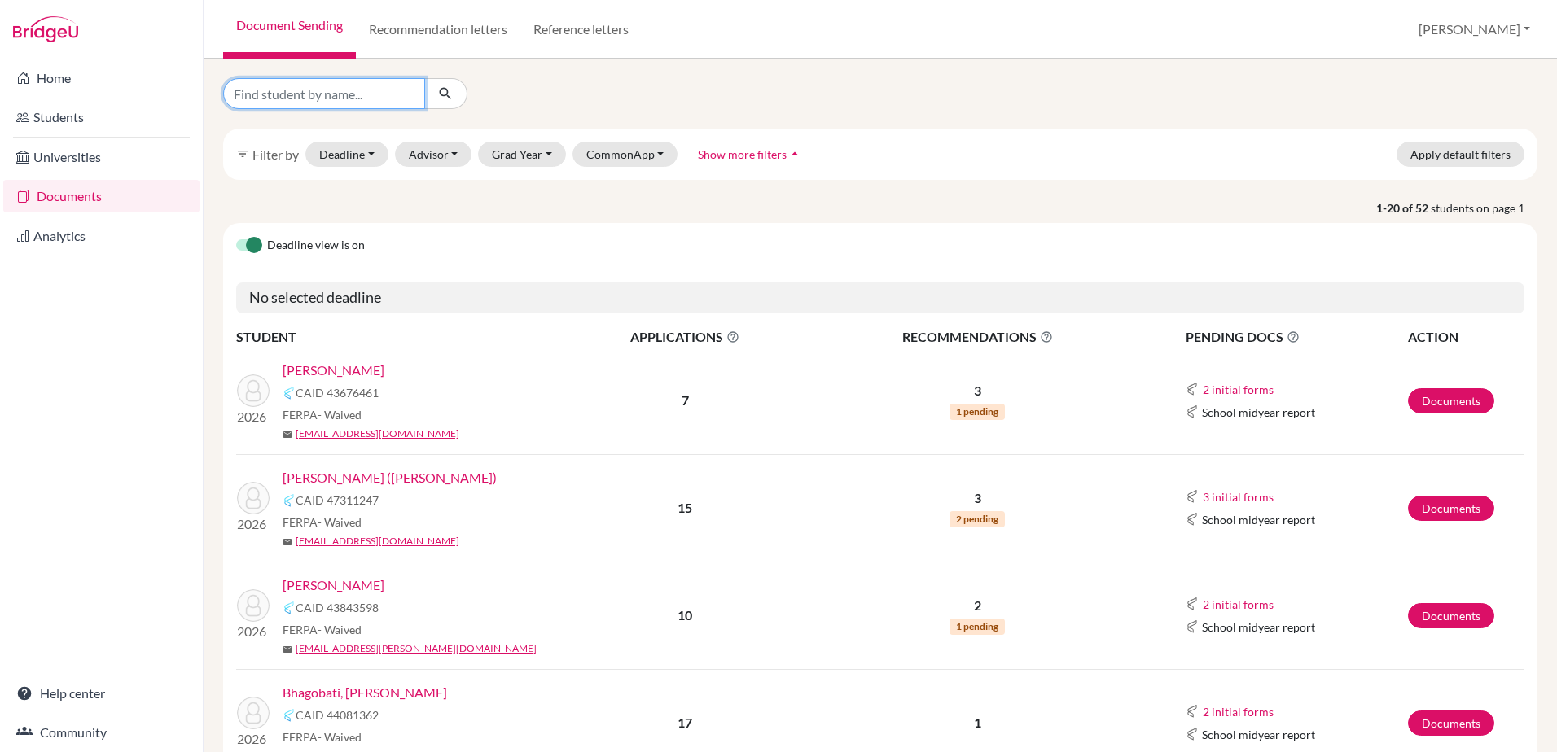
click at [265, 78] on input "Find student by name..." at bounding box center [324, 93] width 202 height 31
drag, startPoint x: 330, startPoint y: 94, endPoint x: 119, endPoint y: 81, distance: 211.3
click at [119, 81] on div "Home Students Universities Documents Analytics Help center Community Document S…" at bounding box center [778, 376] width 1557 height 752
type input "sirot"
click button "submit" at bounding box center [445, 93] width 43 height 31
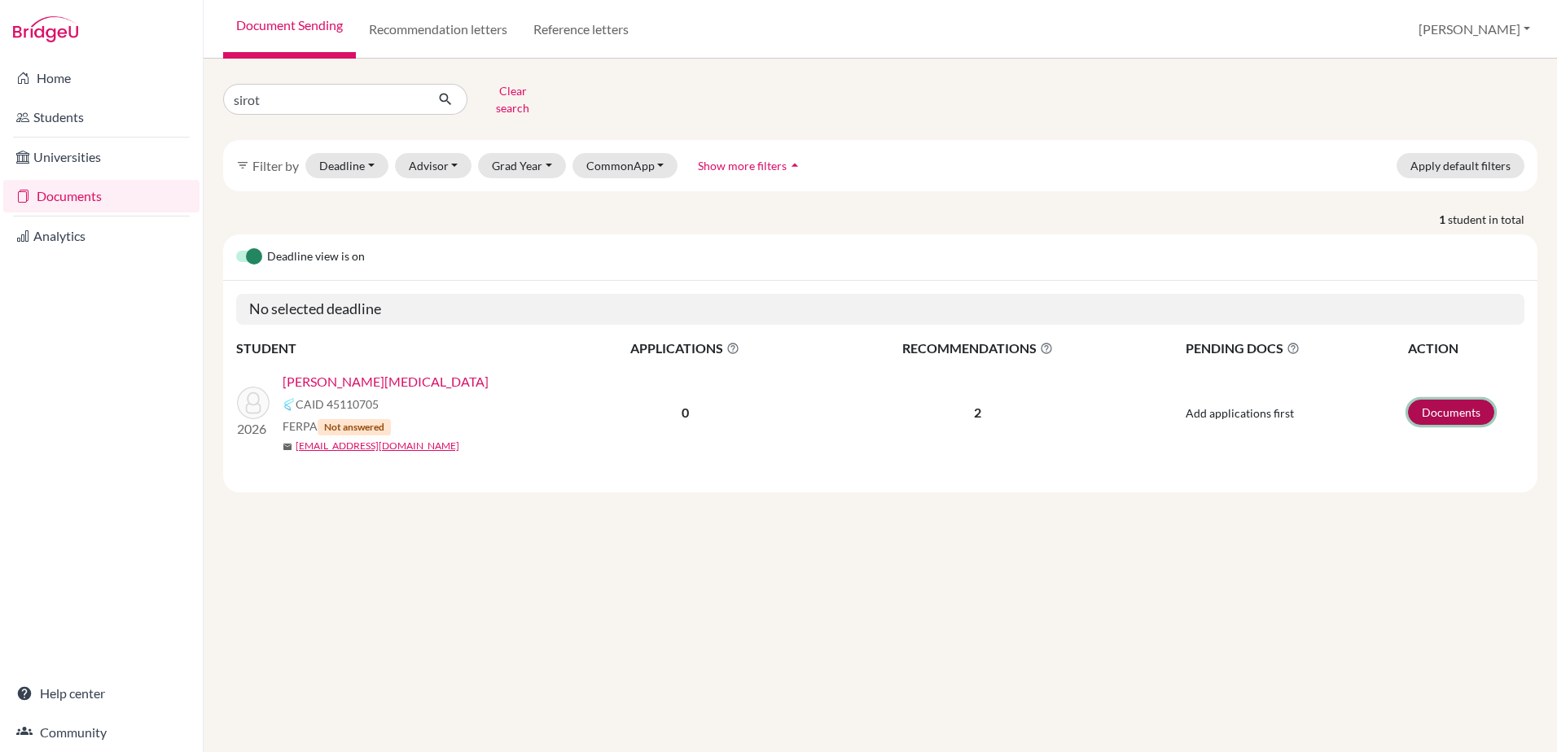
click at [1467, 404] on link "Documents" at bounding box center [1451, 412] width 86 height 25
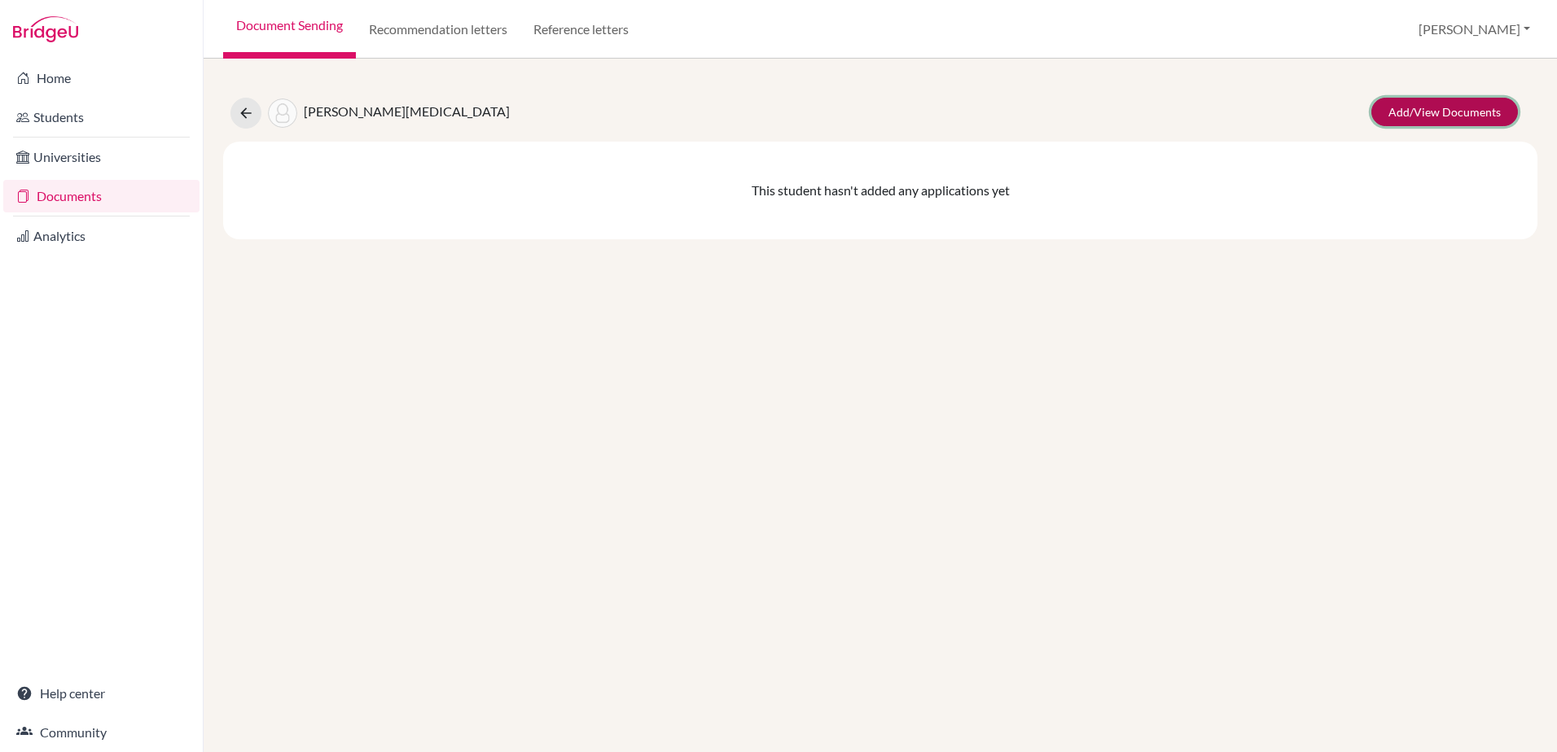
click at [1450, 107] on link "Add/View Documents" at bounding box center [1444, 112] width 147 height 28
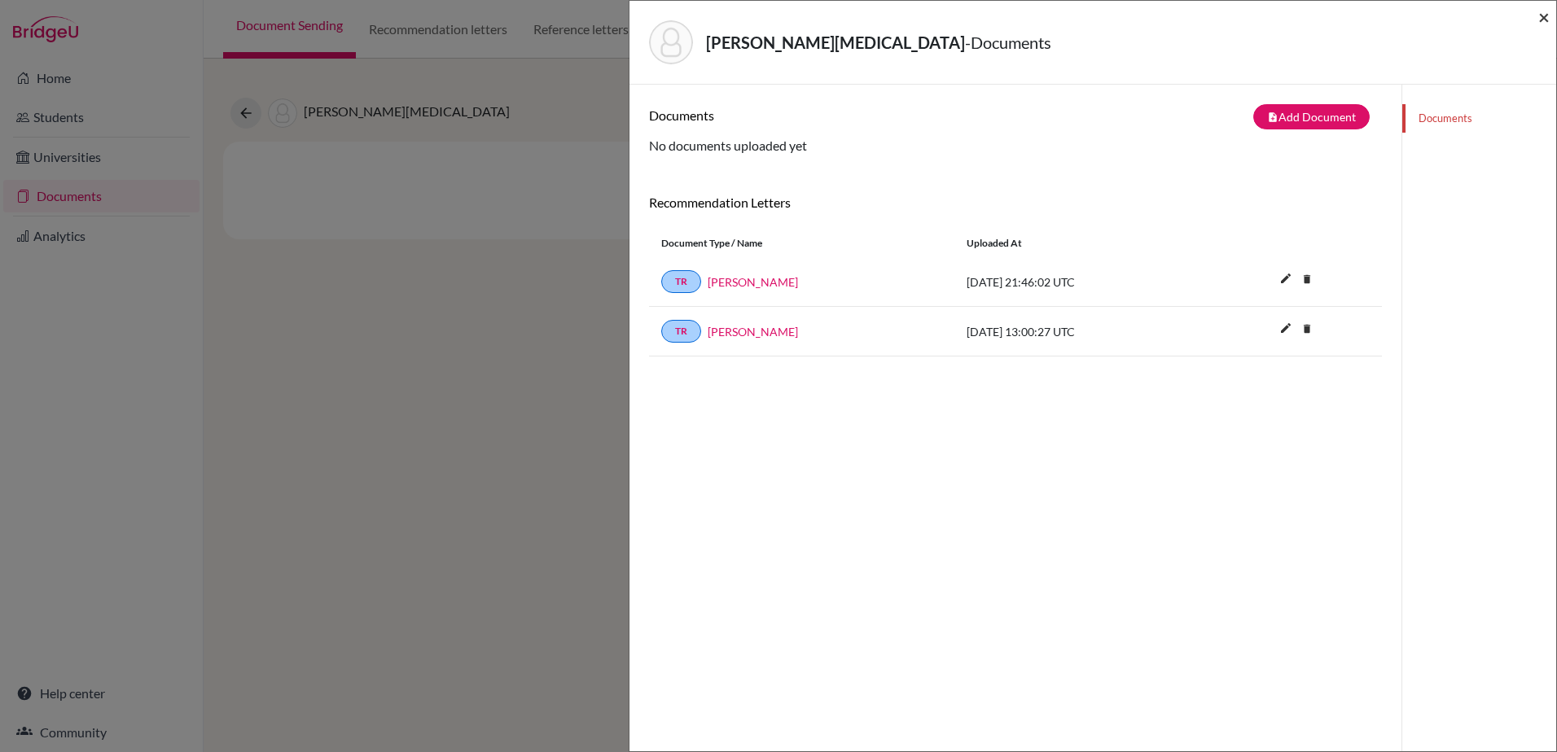
click at [1547, 18] on span "×" at bounding box center [1543, 17] width 11 height 24
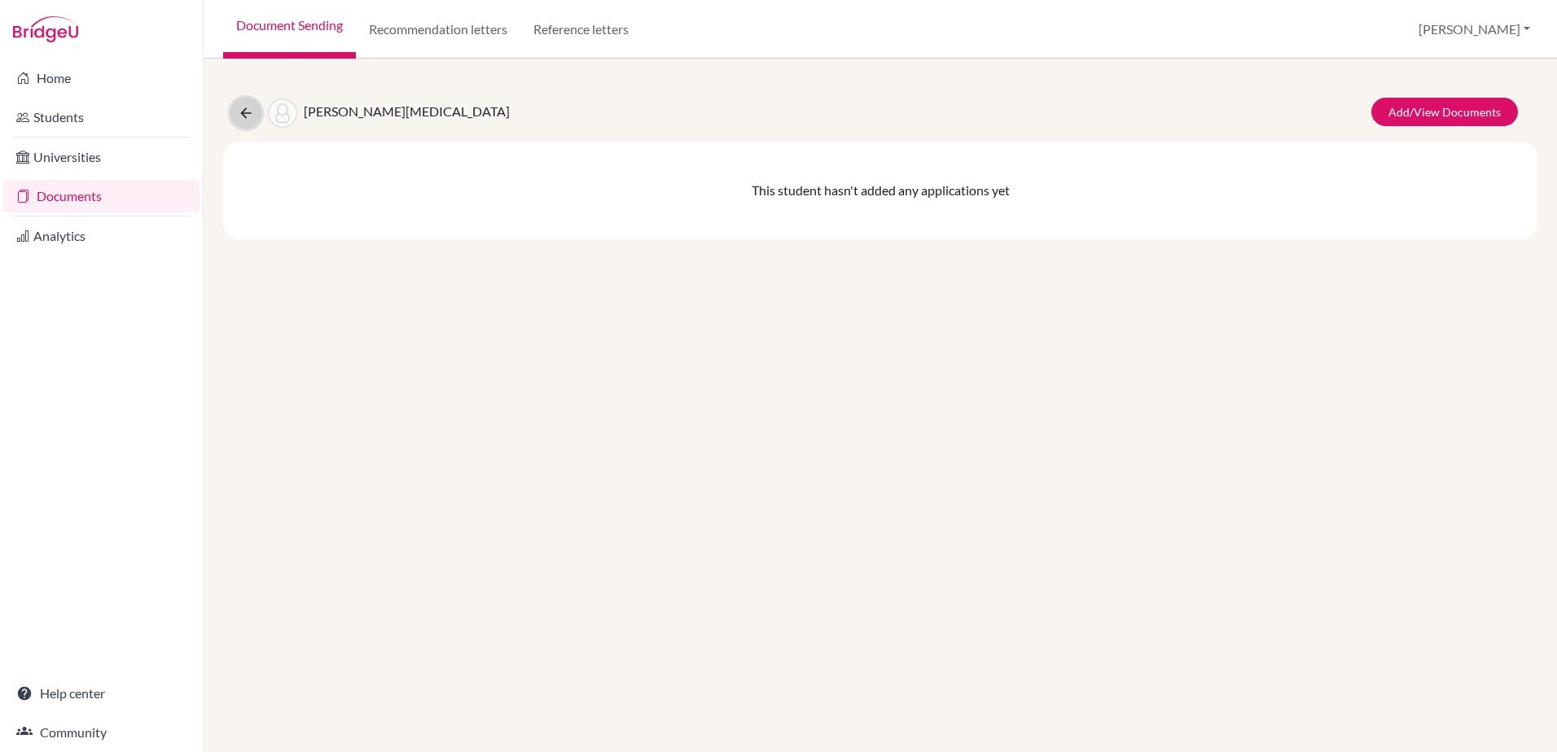
click at [243, 105] on icon at bounding box center [246, 113] width 16 height 16
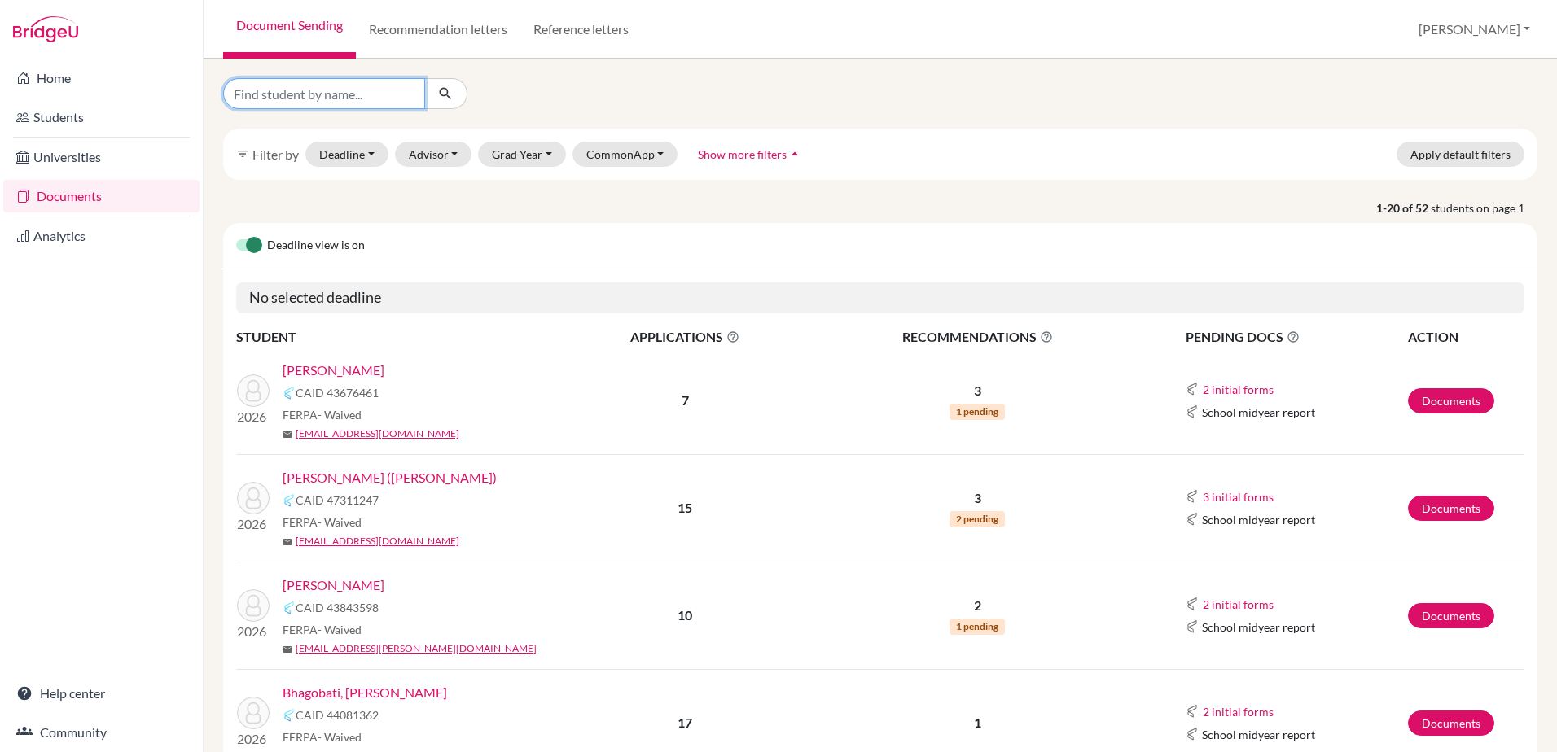
click at [259, 99] on input "Find student by name..." at bounding box center [324, 93] width 202 height 31
type input "yadla"
click button "submit" at bounding box center [445, 93] width 43 height 31
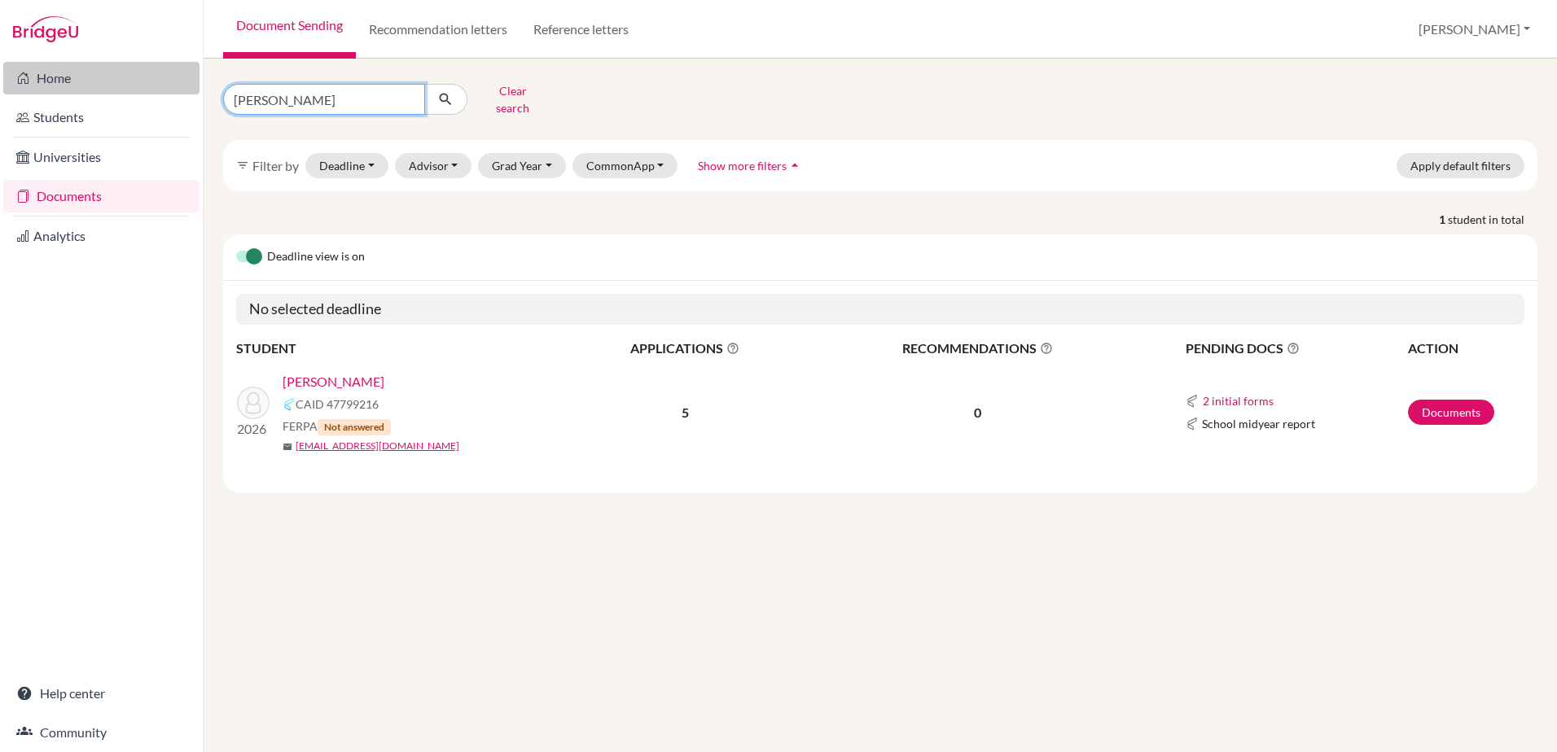
drag, startPoint x: 335, startPoint y: 101, endPoint x: 83, endPoint y: 68, distance: 254.6
click at [83, 68] on div "Home Students Universities Documents Analytics Help center Community Document S…" at bounding box center [778, 376] width 1557 height 752
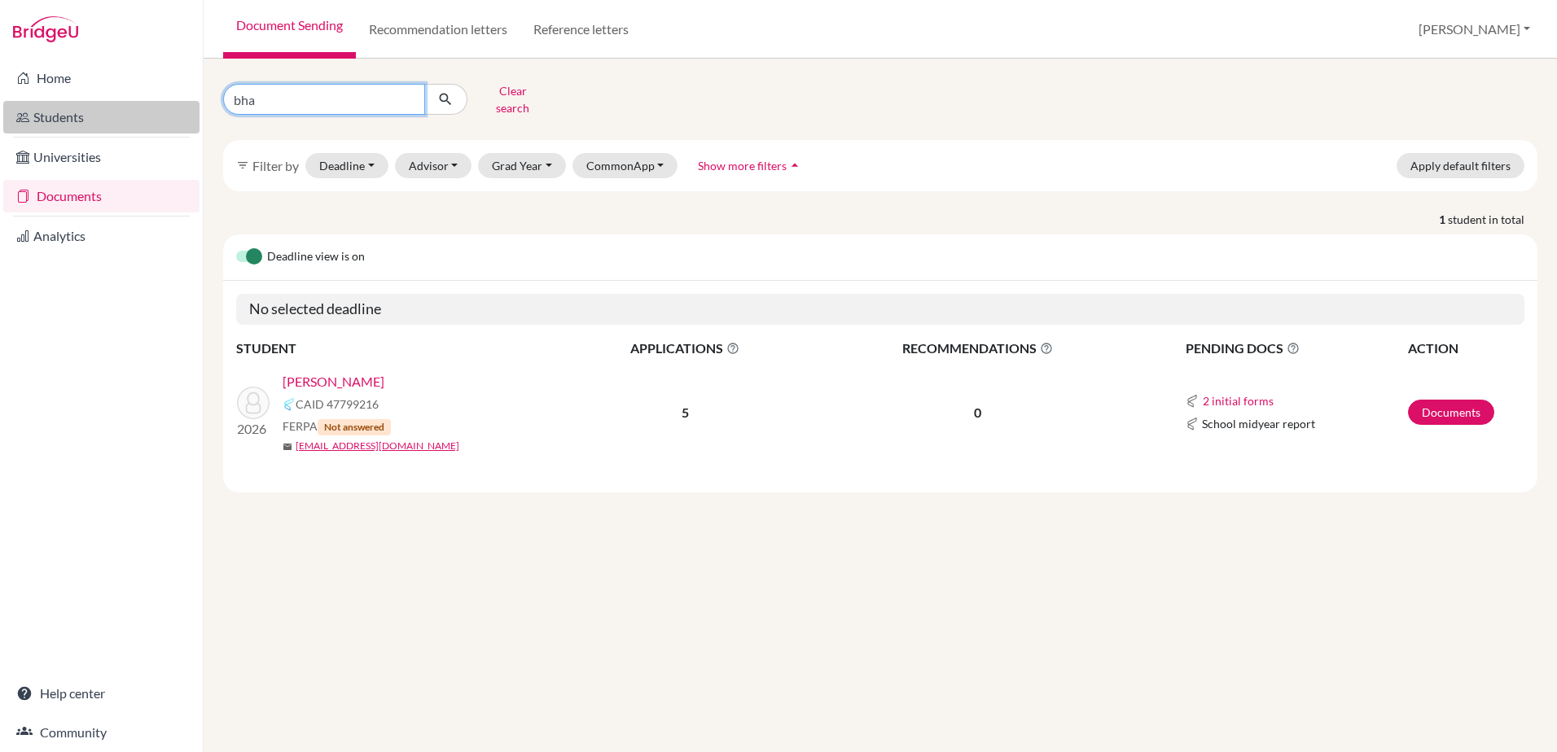
type input "bhag"
click button "submit" at bounding box center [445, 99] width 43 height 31
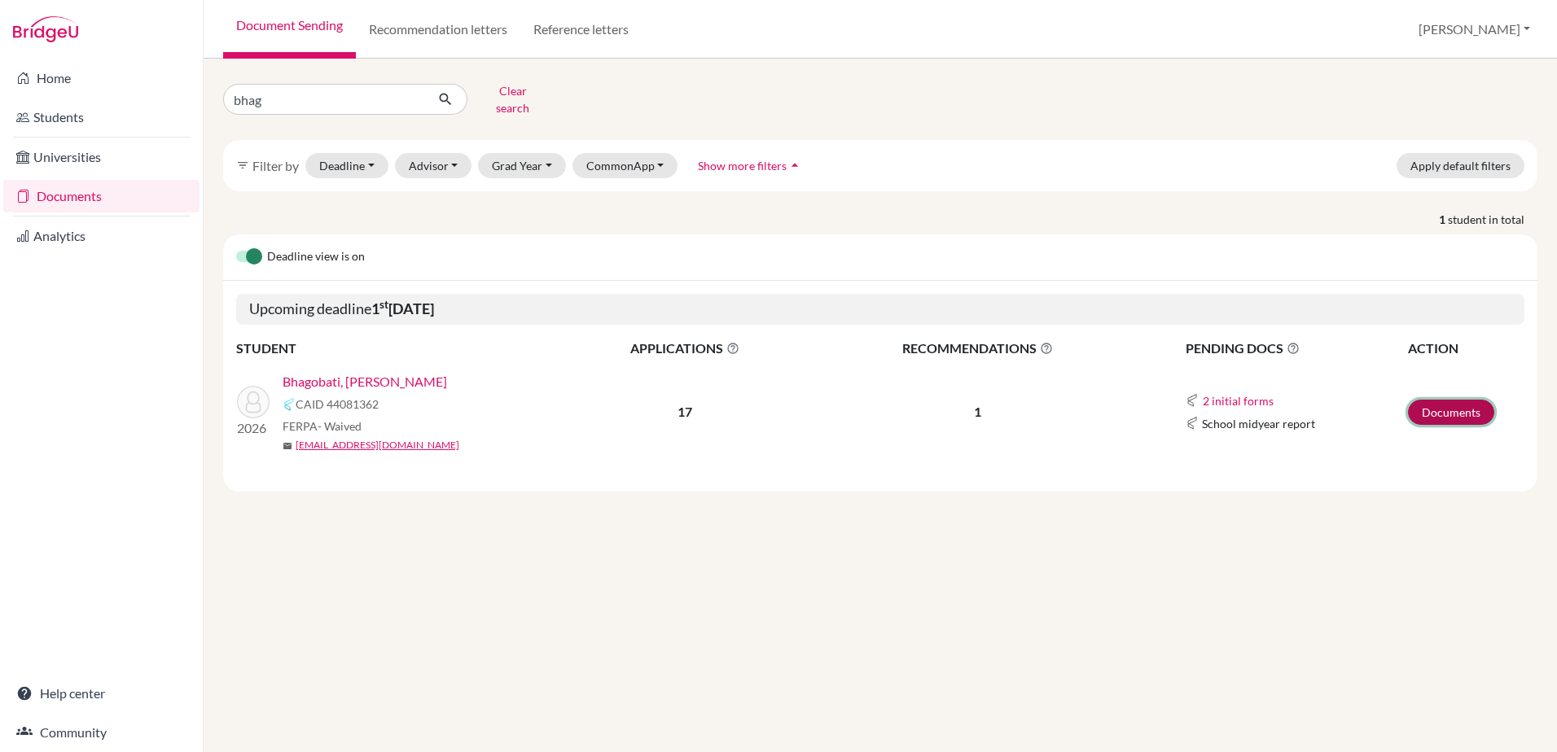
click at [1423, 400] on link "Documents" at bounding box center [1451, 412] width 86 height 25
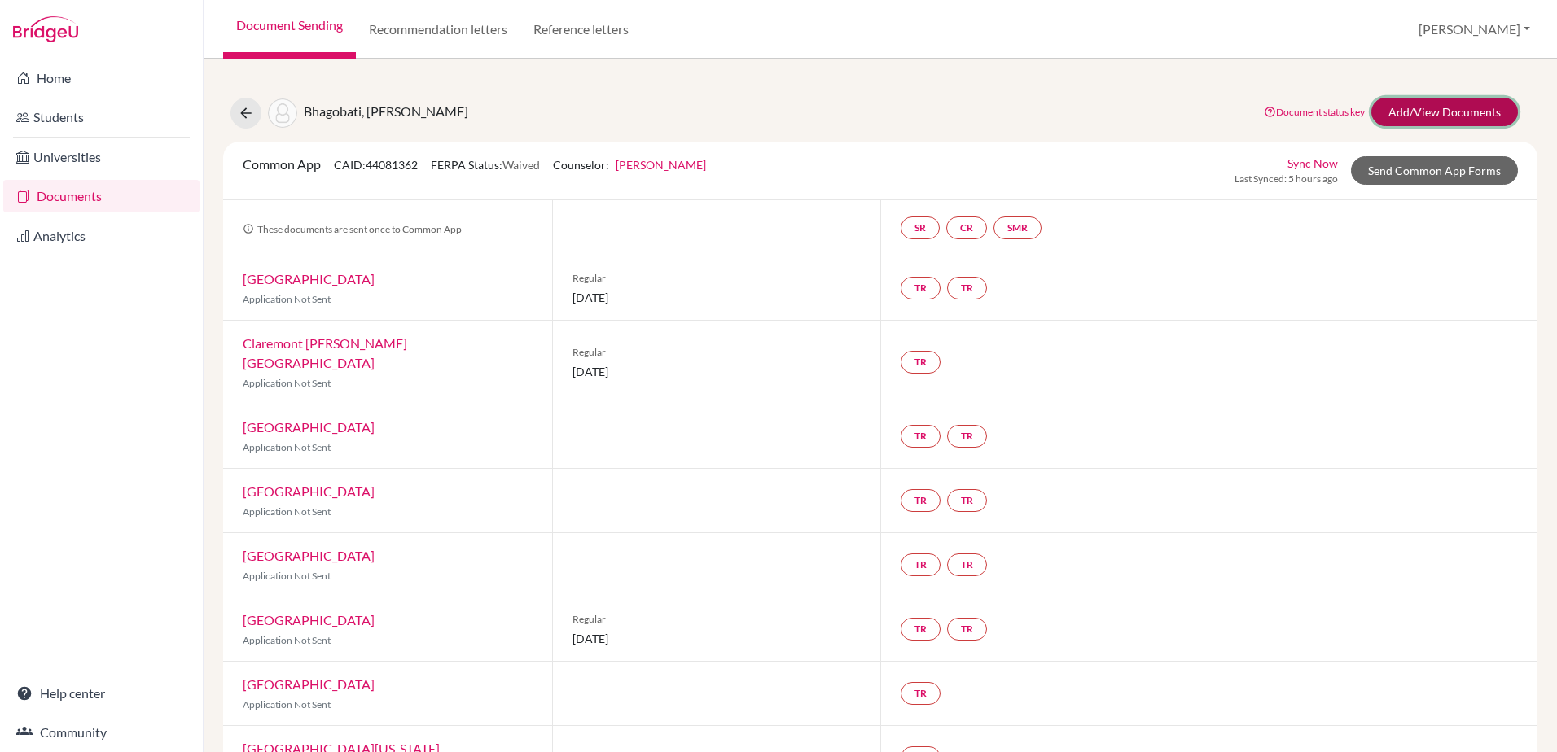
click at [1384, 121] on link "Add/View Documents" at bounding box center [1444, 112] width 147 height 28
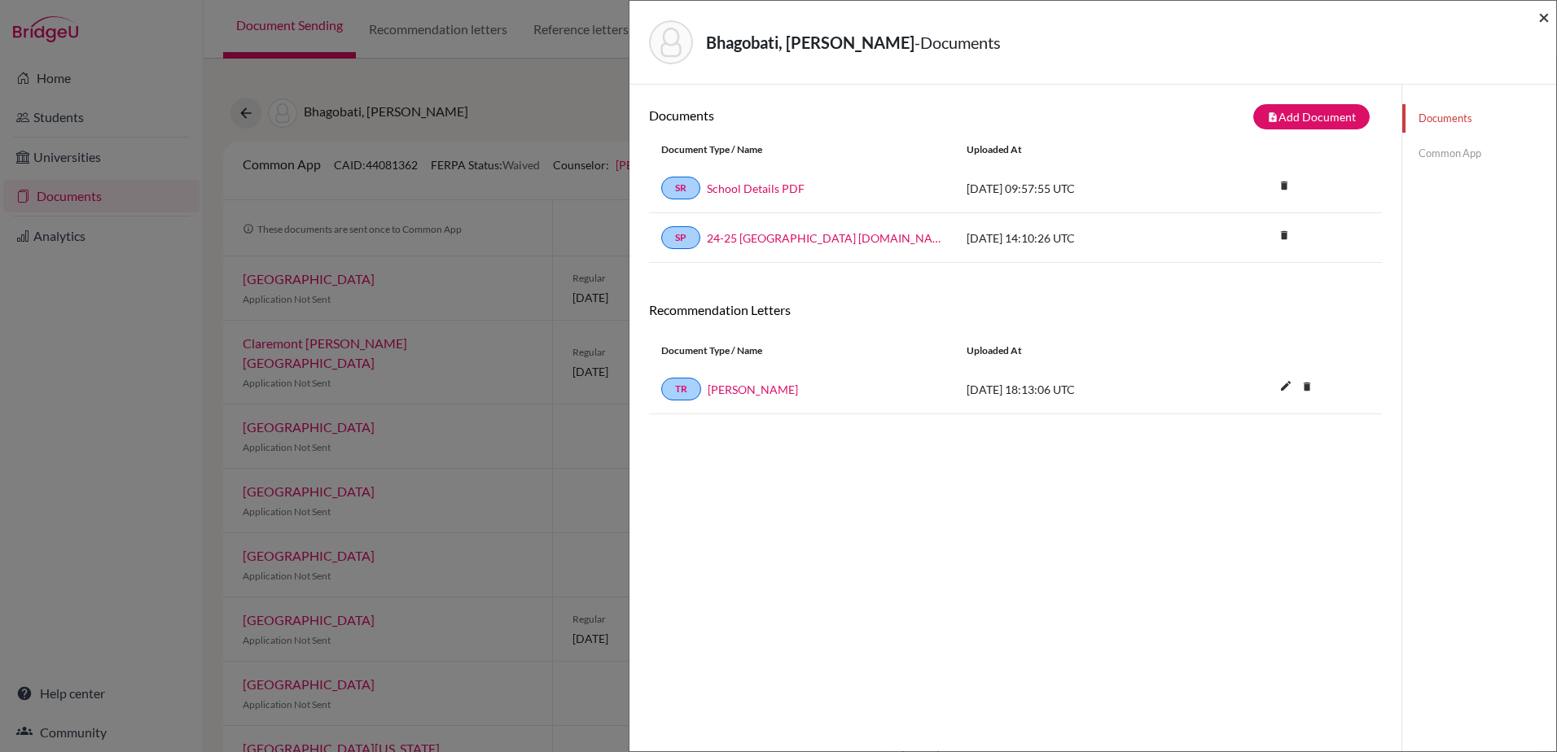
click at [1546, 15] on span "×" at bounding box center [1543, 17] width 11 height 24
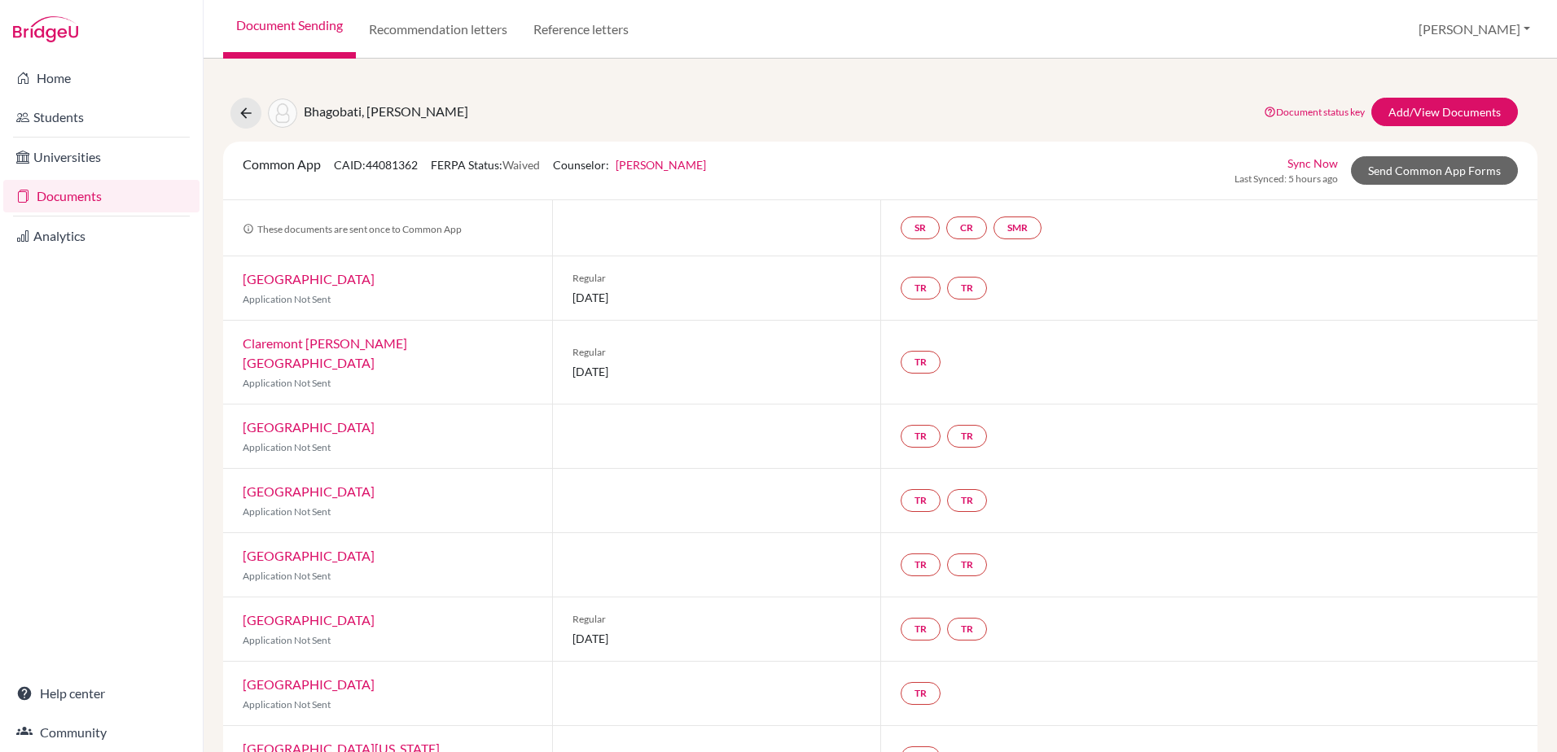
click at [233, 102] on div "Bhagobati, [PERSON_NAME]" at bounding box center [349, 113] width 238 height 31
click at [252, 128] on div "Bhagobati, [PERSON_NAME]" at bounding box center [349, 113] width 238 height 31
click at [251, 121] on button at bounding box center [245, 113] width 31 height 31
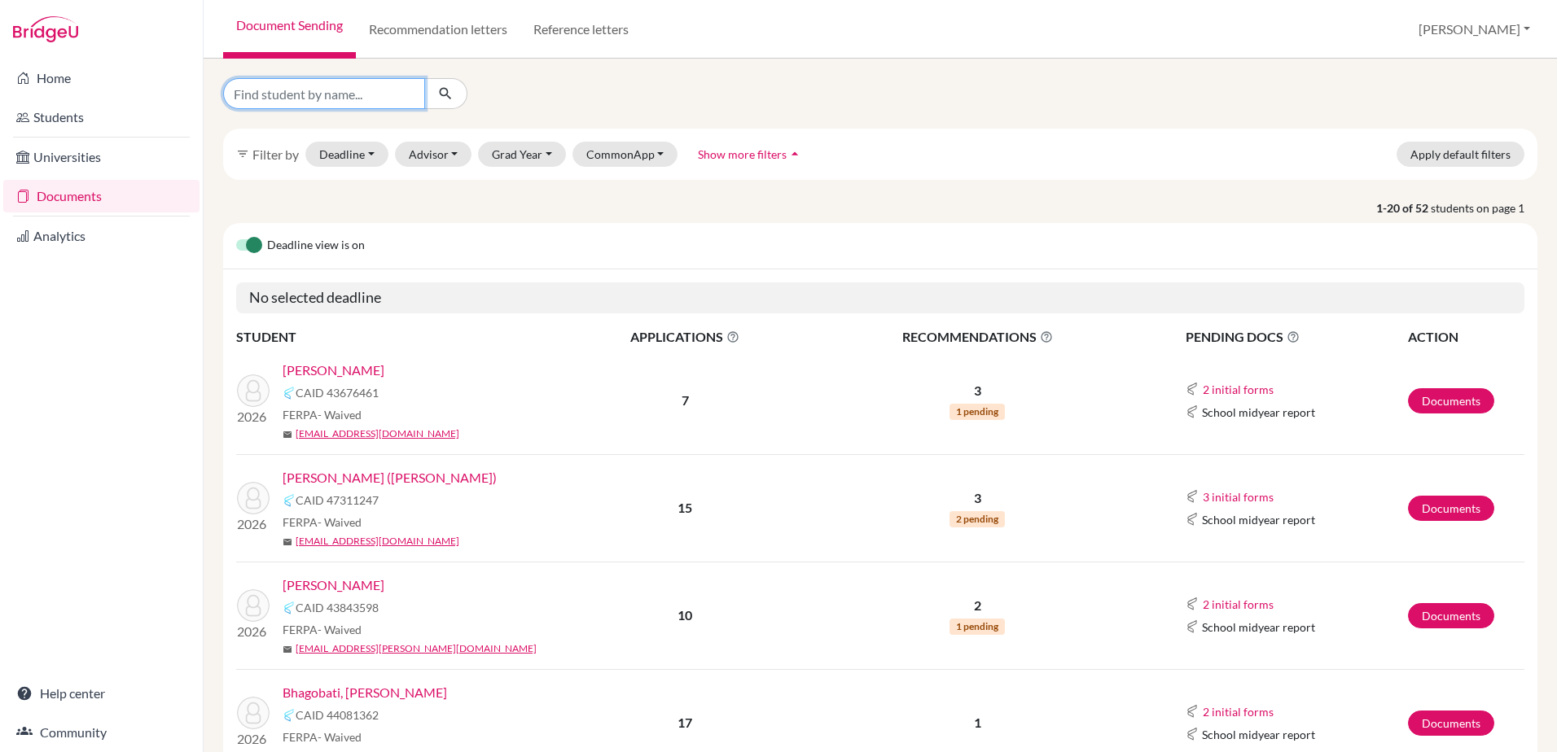
click at [351, 99] on input "Find student by name..." at bounding box center [324, 93] width 202 height 31
type input "boon-"
click button "submit" at bounding box center [445, 93] width 43 height 31
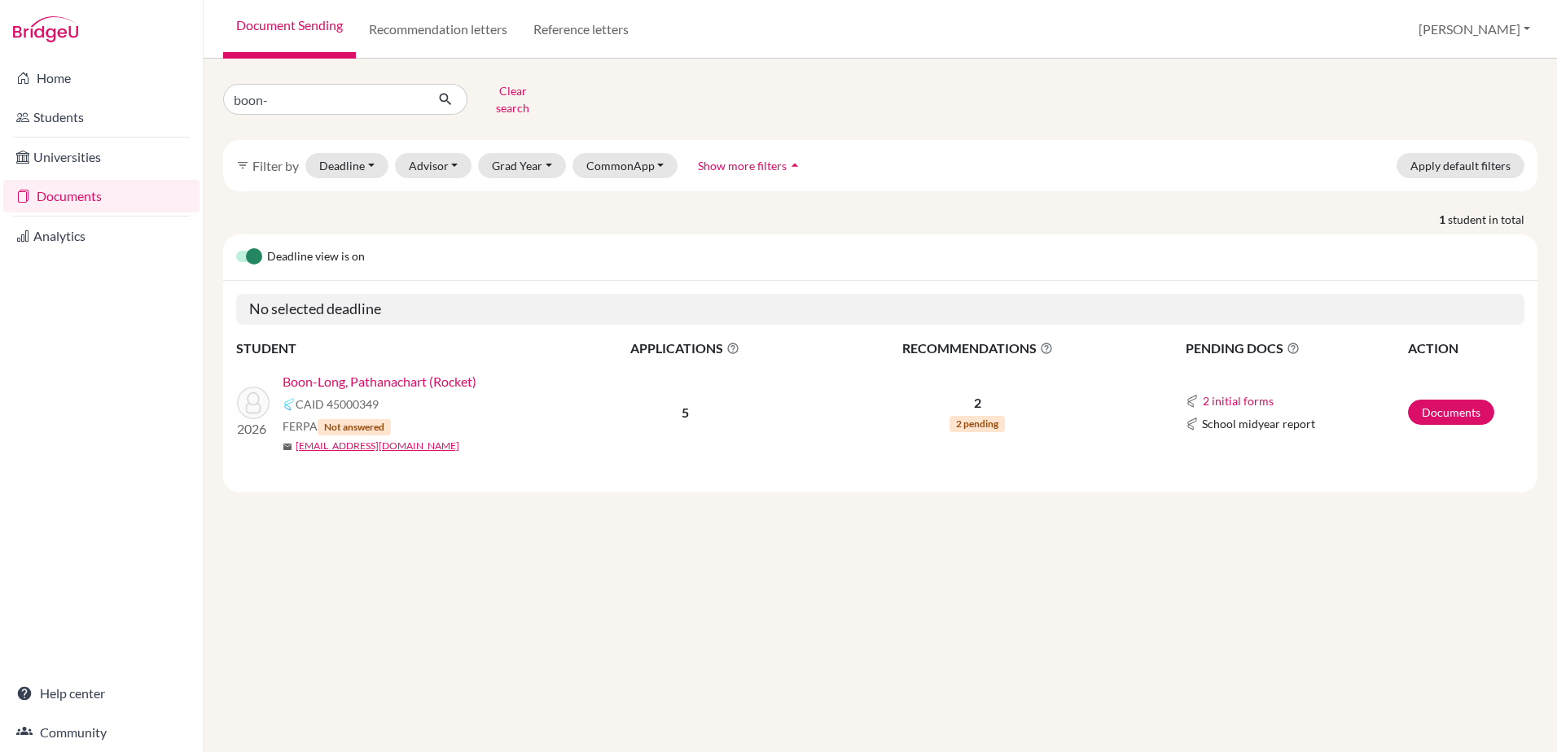
click at [463, 375] on link "Boon-Long, Pathanachart (Rocket)" at bounding box center [380, 382] width 194 height 20
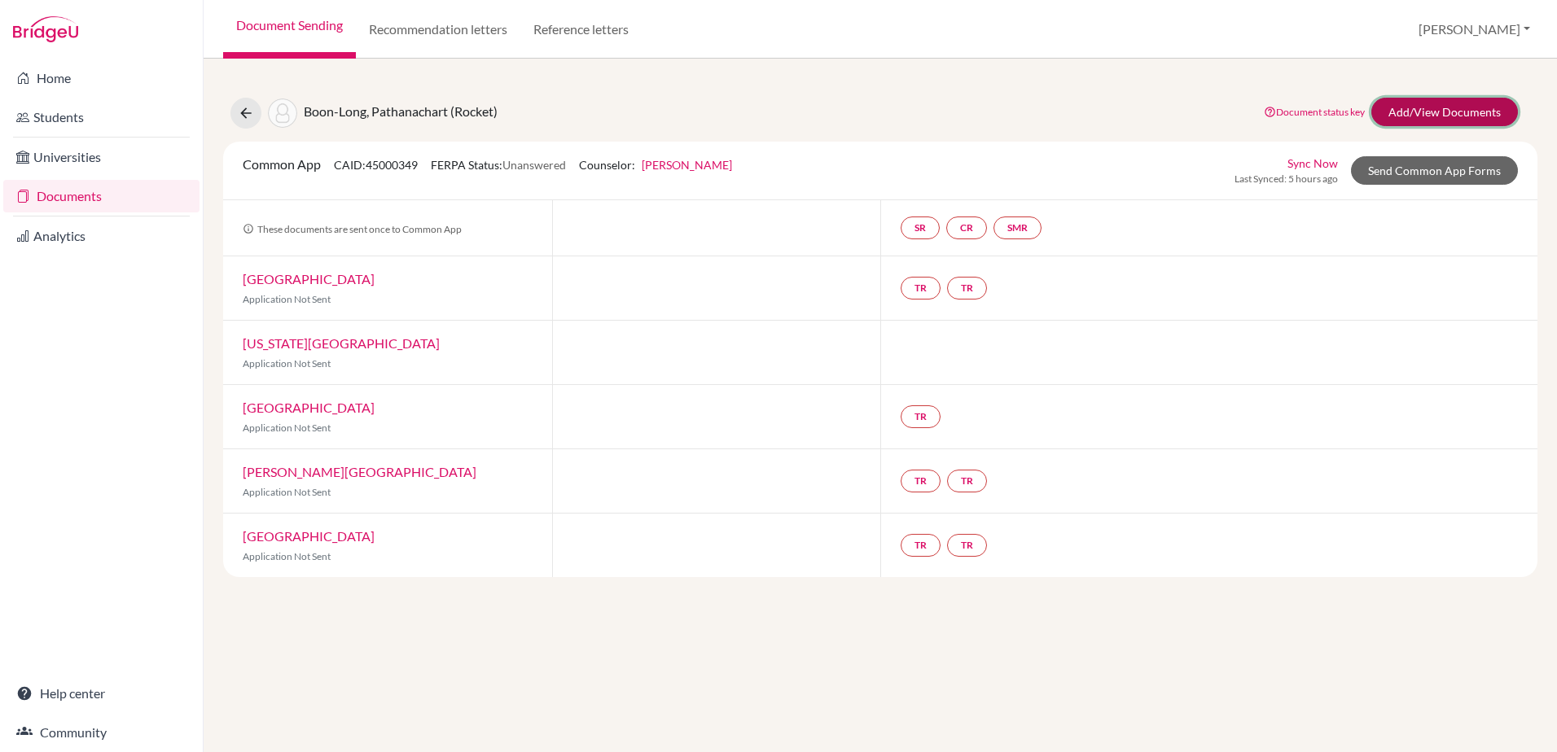
click at [1425, 116] on link "Add/View Documents" at bounding box center [1444, 112] width 147 height 28
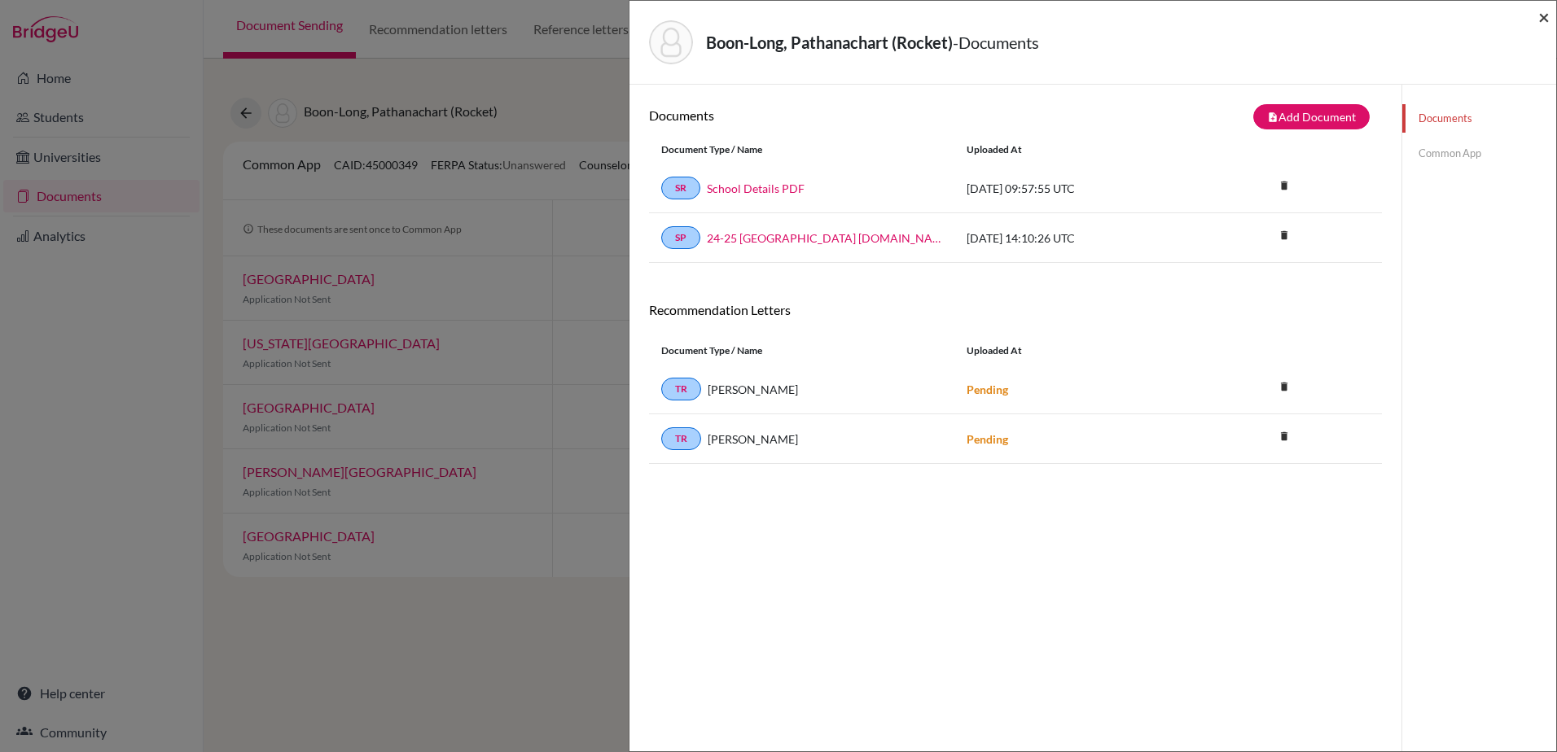
click at [1543, 19] on span "×" at bounding box center [1543, 17] width 11 height 24
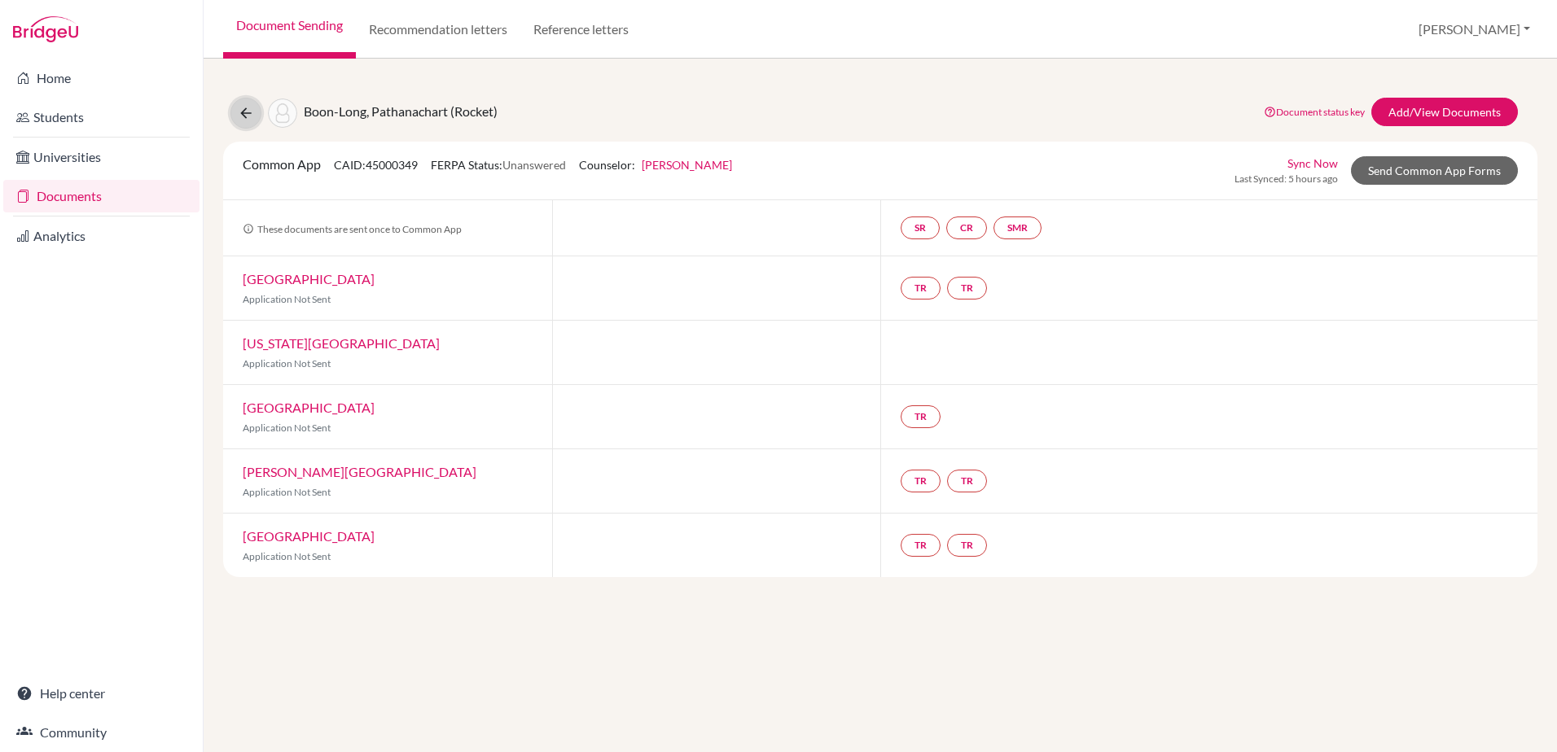
click at [258, 117] on button at bounding box center [245, 113] width 31 height 31
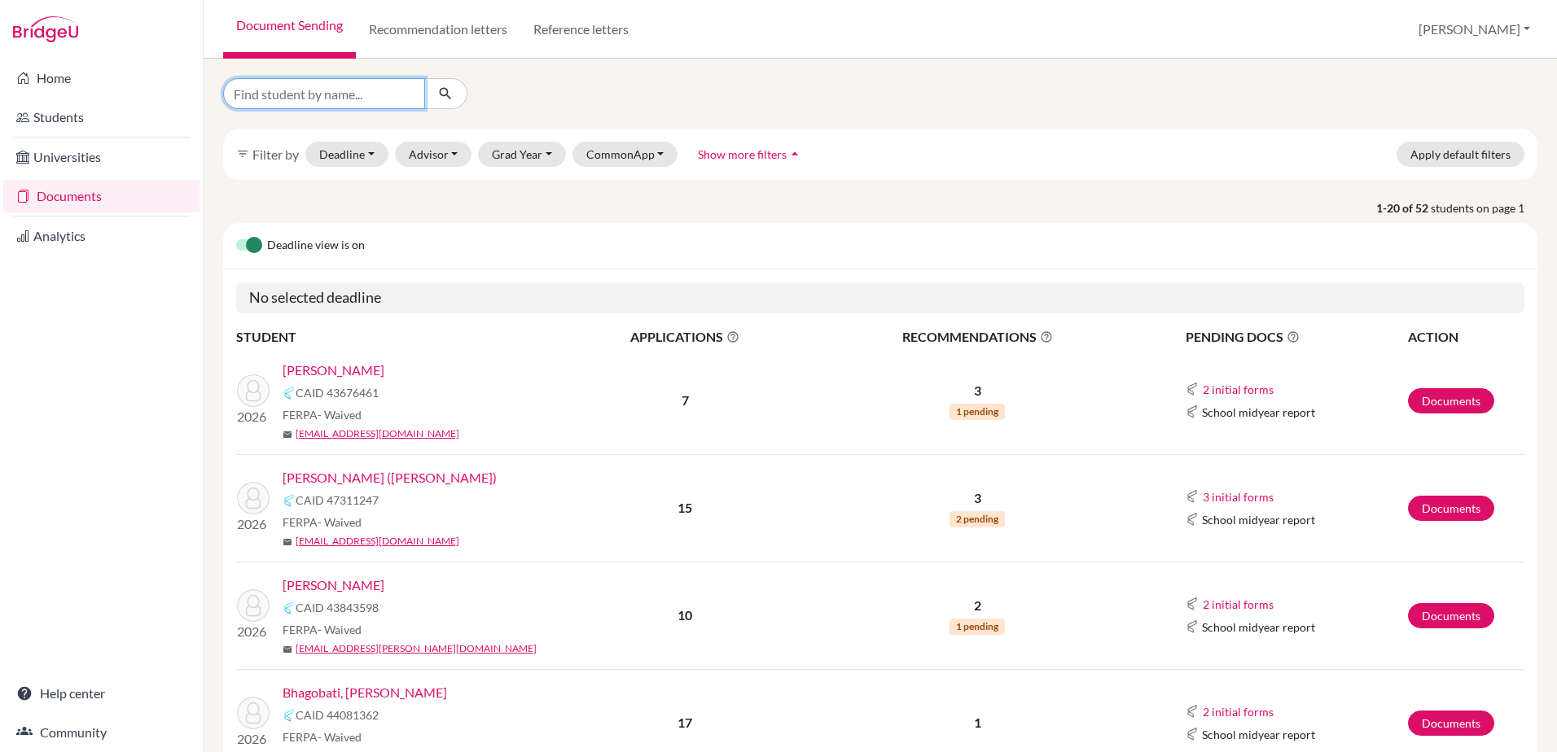
click at [318, 104] on input "Find student by name..." at bounding box center [324, 93] width 202 height 31
type input "edis"
click button "submit" at bounding box center [445, 93] width 43 height 31
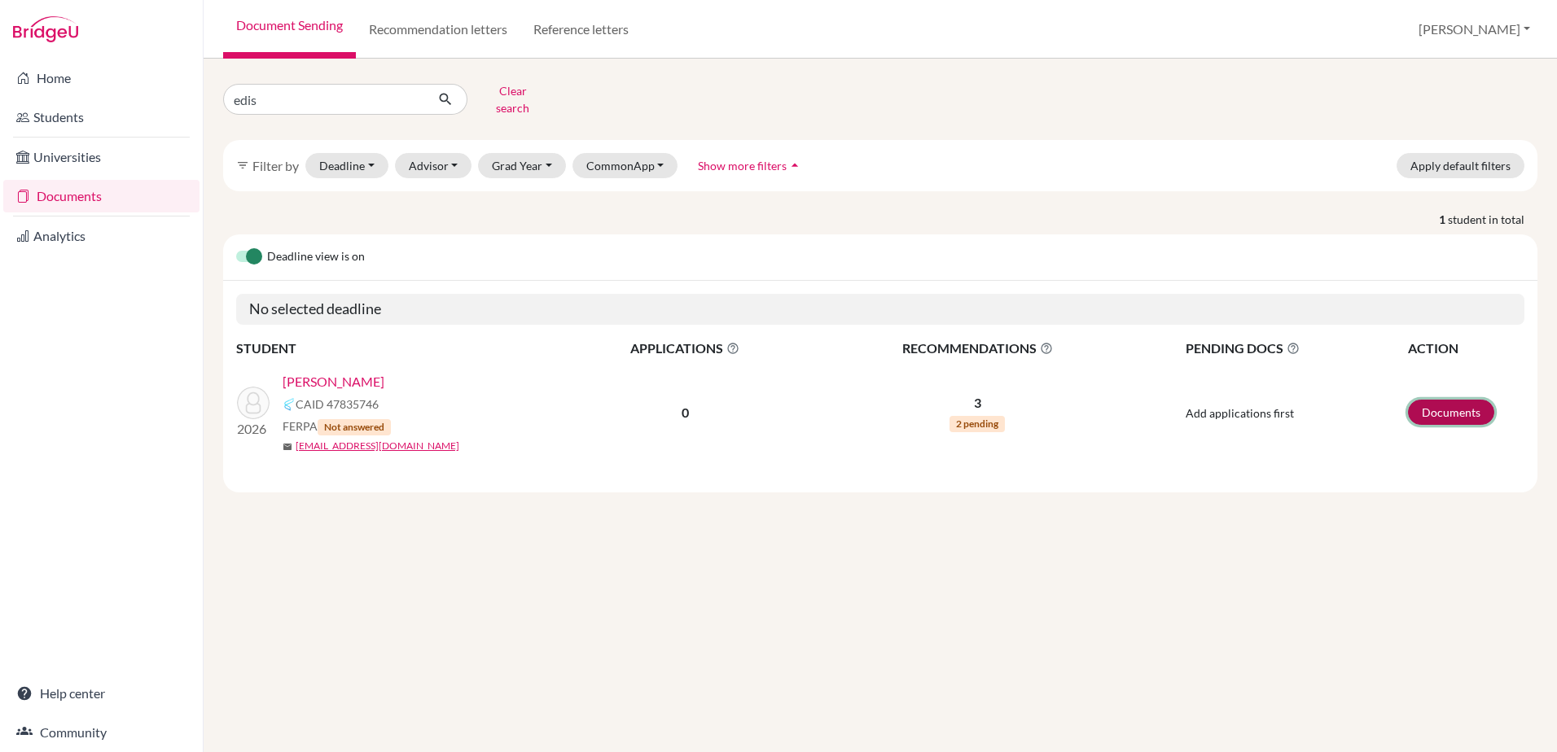
click at [1418, 401] on link "Documents" at bounding box center [1451, 412] width 86 height 25
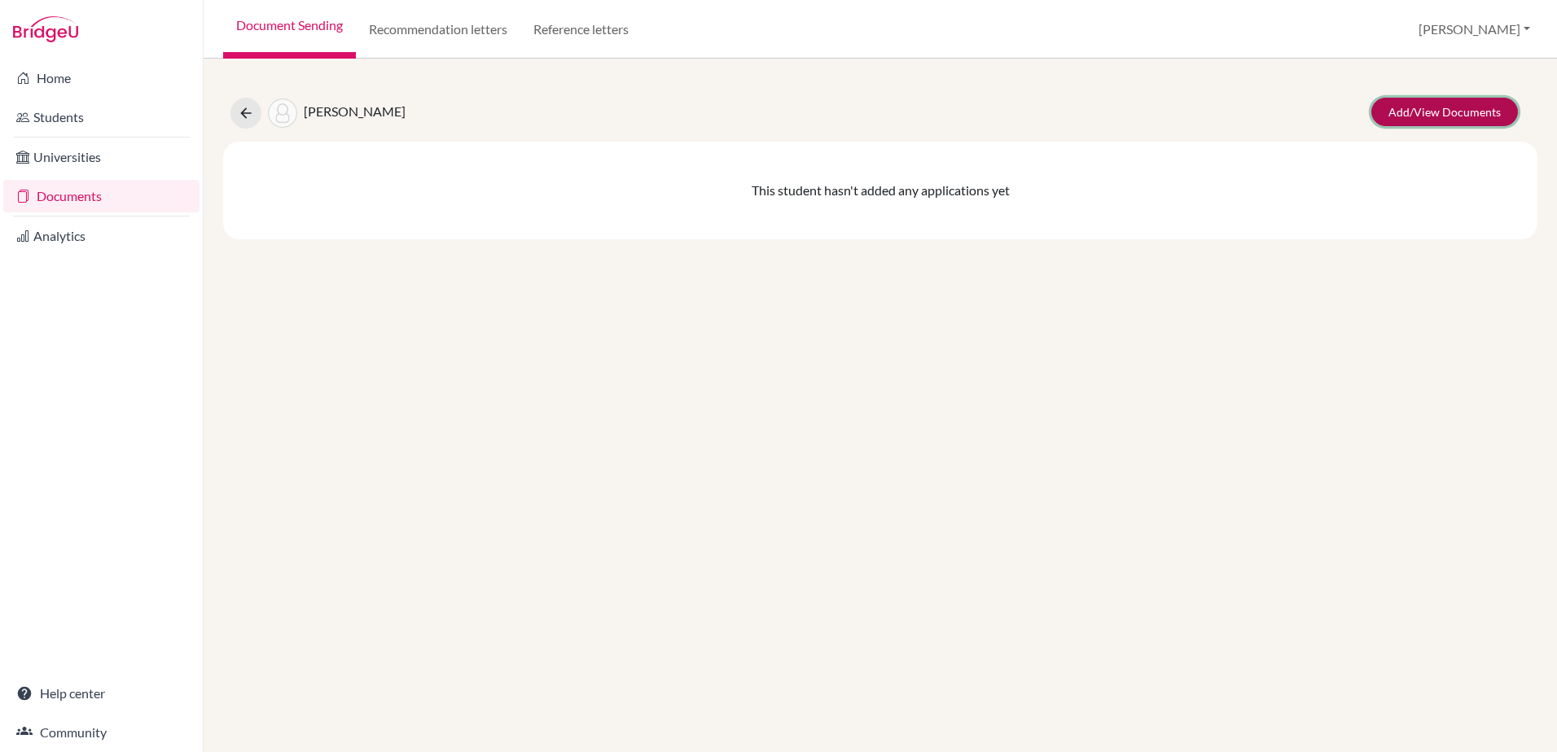
click at [1462, 120] on link "Add/View Documents" at bounding box center [1444, 112] width 147 height 28
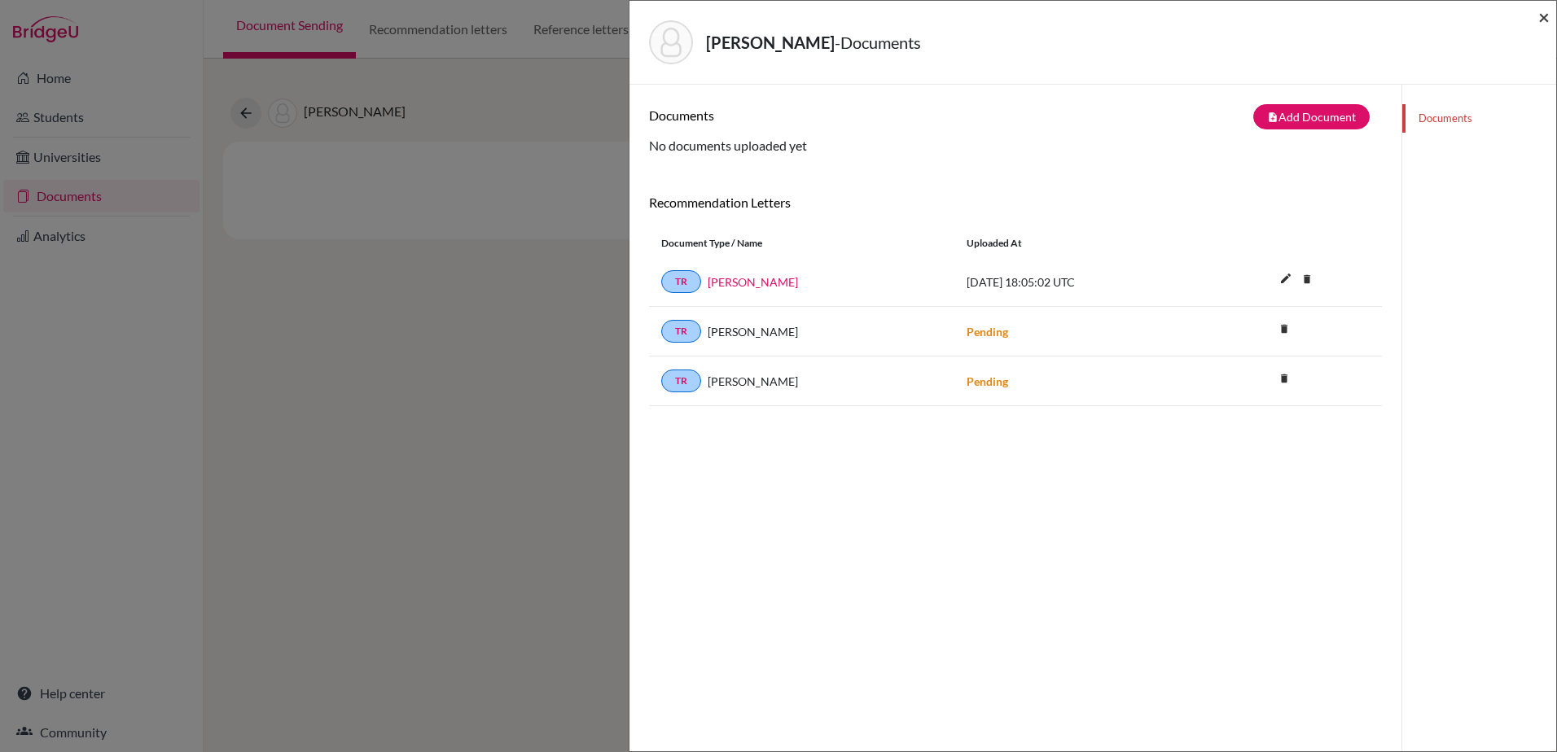
click at [1541, 19] on span "×" at bounding box center [1543, 17] width 11 height 24
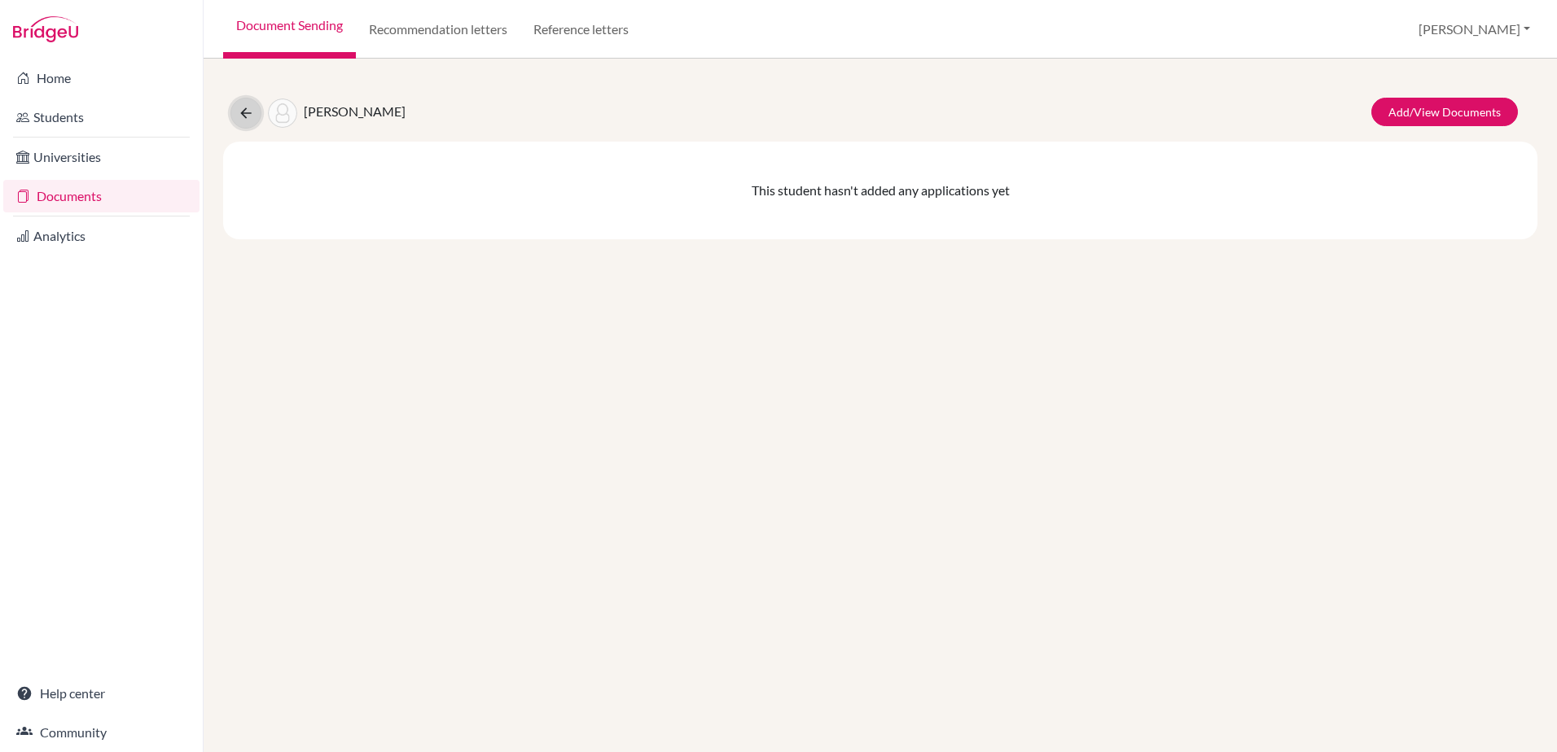
click at [238, 110] on icon at bounding box center [246, 113] width 16 height 16
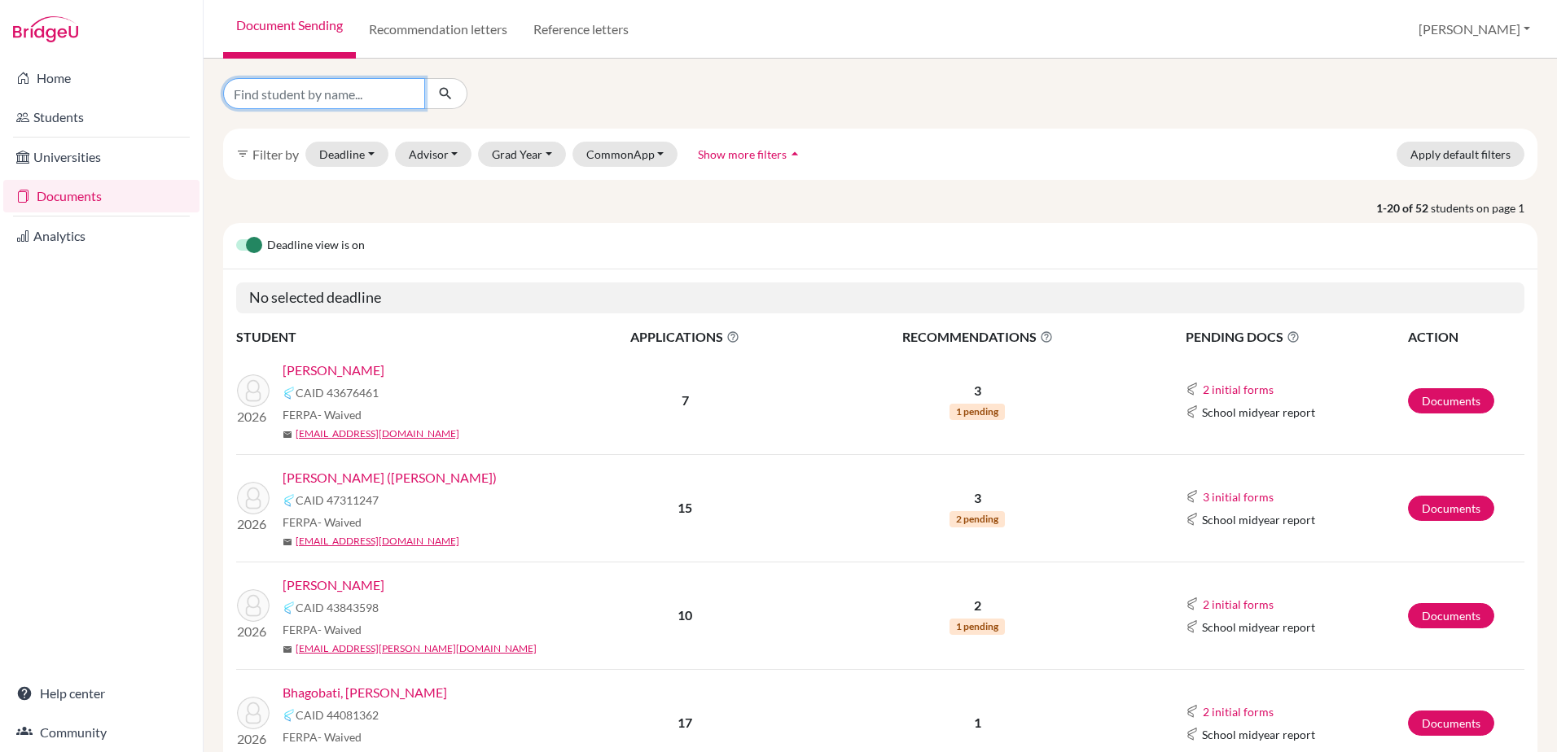
click at [298, 95] on input "Find student by name..." at bounding box center [324, 93] width 202 height 31
